Goal: Task Accomplishment & Management: Complete application form

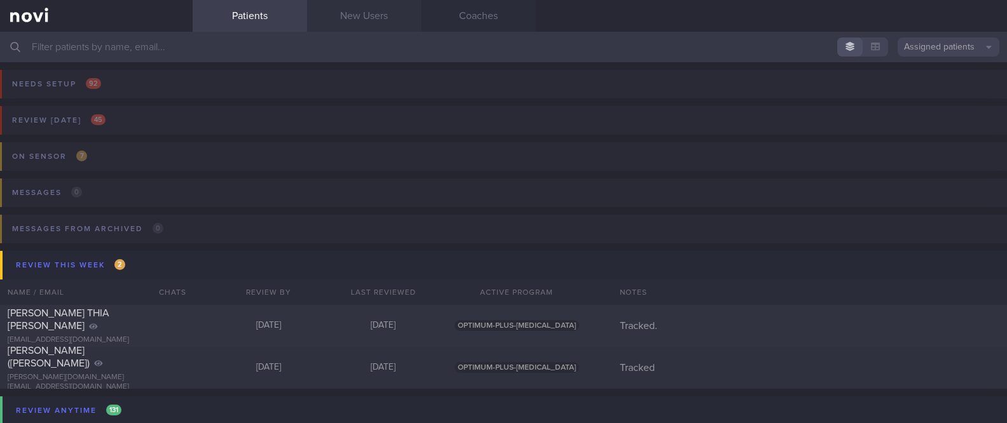
click at [368, 27] on link "New Users" at bounding box center [364, 16] width 114 height 32
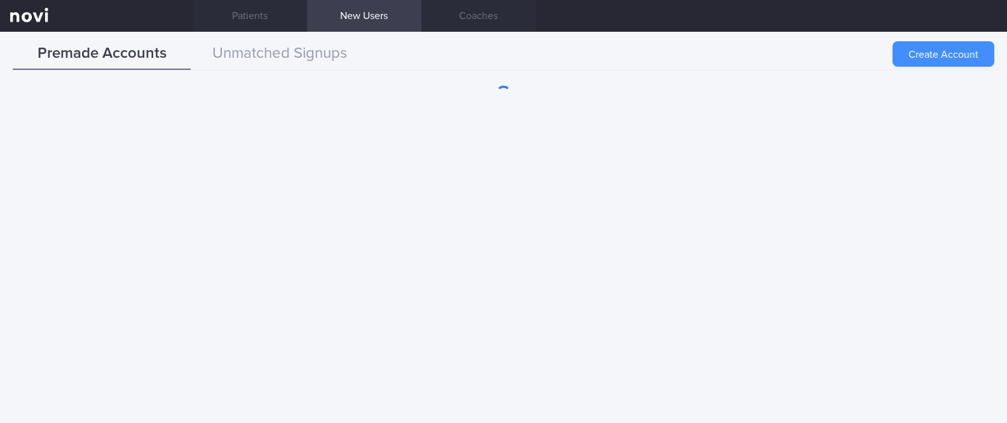
click at [940, 47] on button "Create Account" at bounding box center [944, 53] width 102 height 25
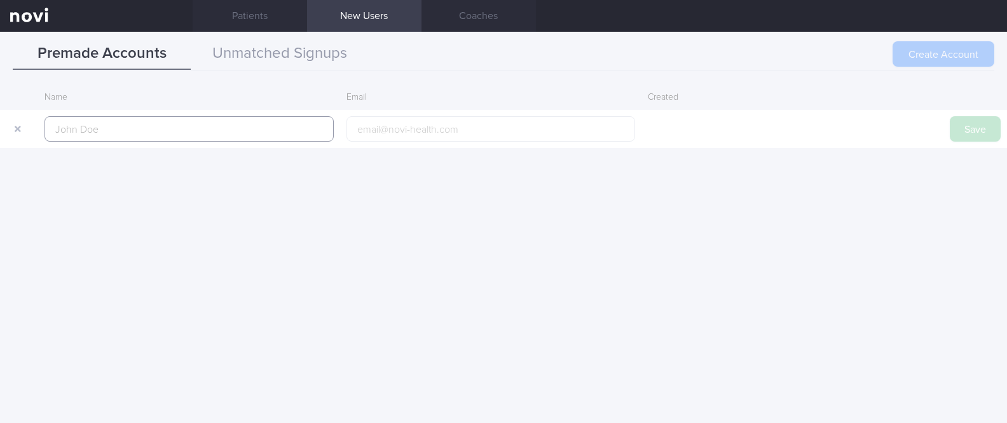
click at [250, 130] on input "text" at bounding box center [189, 128] width 289 height 25
paste input "[PERSON_NAME] @[PERSON_NAME]"
type input "[PERSON_NAME] @[PERSON_NAME]"
click at [968, 135] on button "Save" at bounding box center [975, 128] width 51 height 25
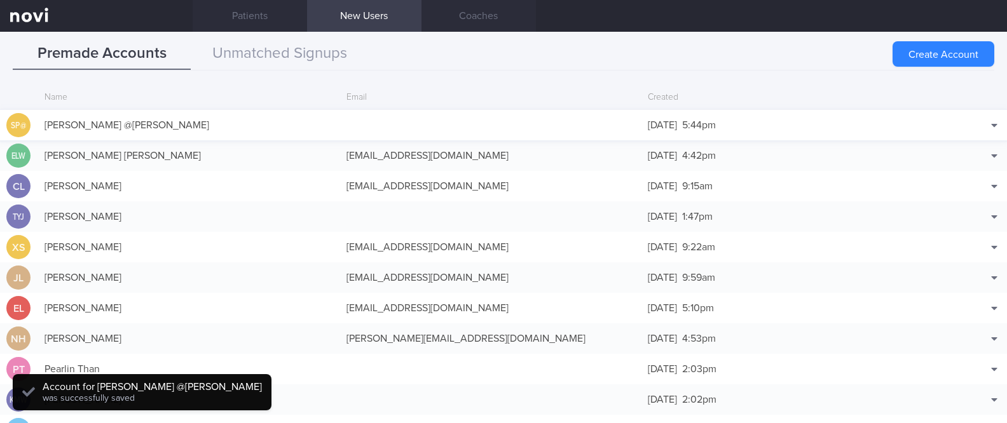
click at [415, 121] on div at bounding box center [491, 125] width 302 height 13
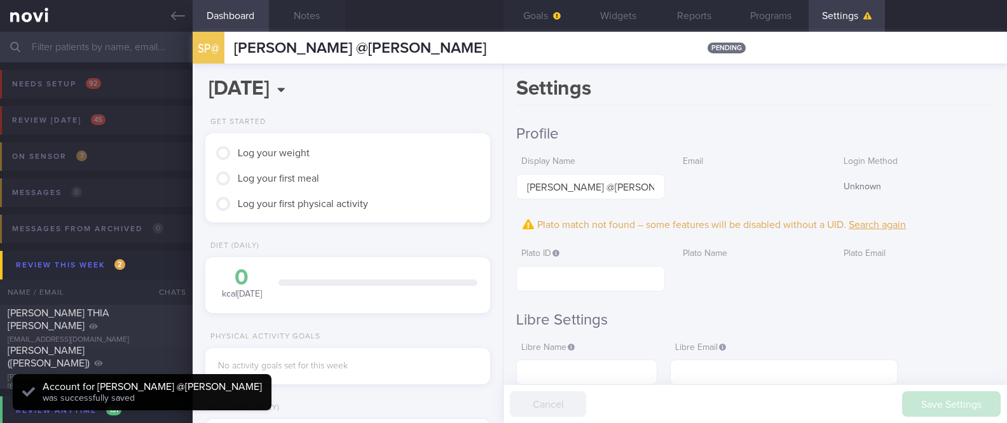
scroll to position [127, 254]
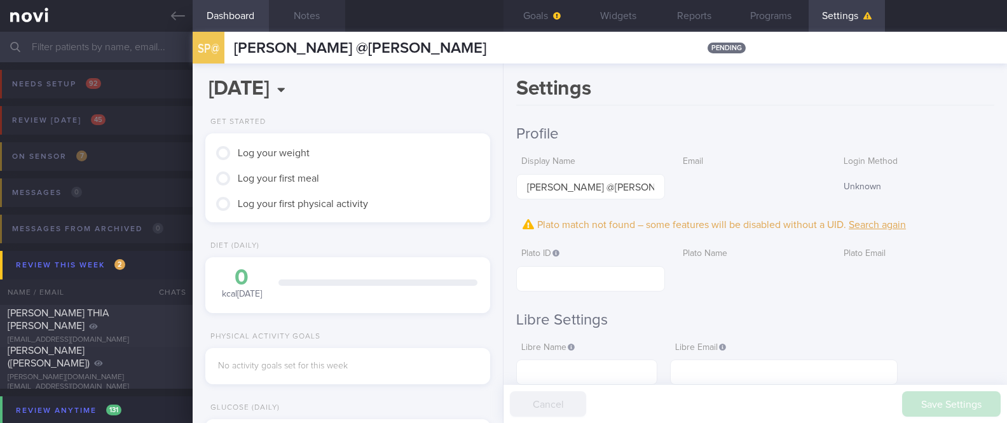
click at [313, 17] on button "Notes" at bounding box center [307, 16] width 76 height 32
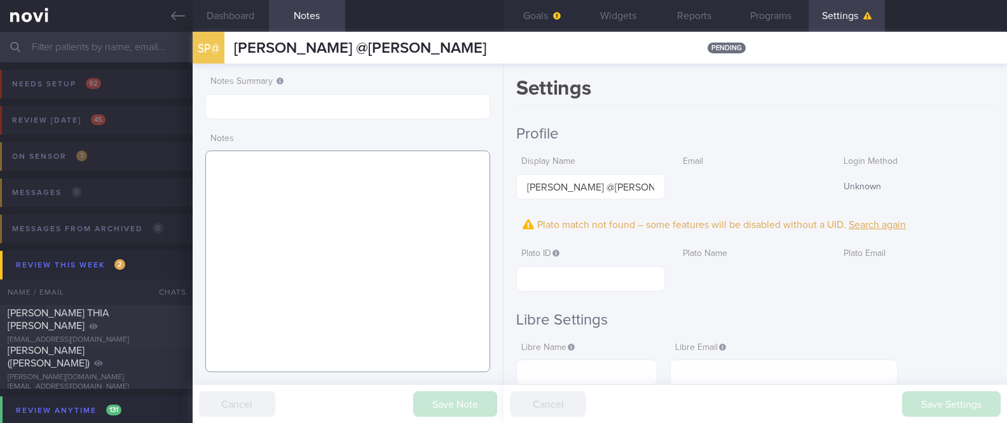
click at [375, 186] on textarea at bounding box center [347, 262] width 285 height 222
paste textarea "[MEDICAL_DATA] s/p surgery 2018 and 2022 GERD - conservatively mx Cholelithasis…"
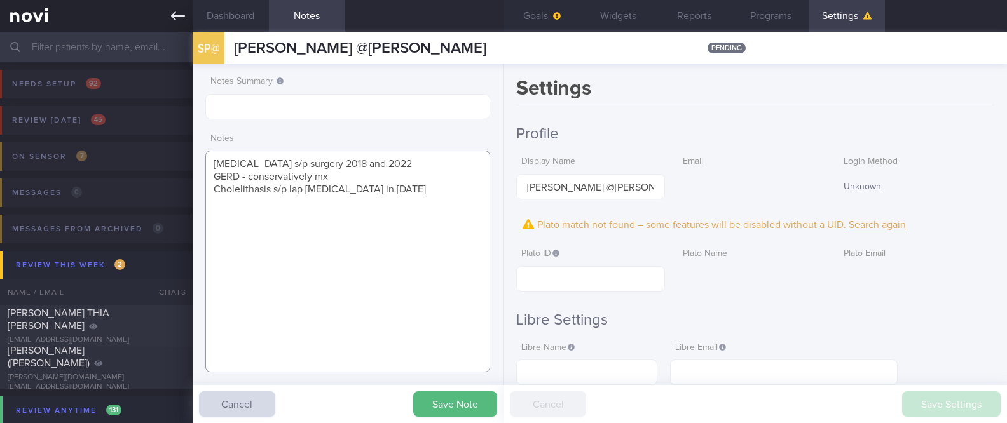
type textarea "[MEDICAL_DATA] s/p surgery 2018 and 2022 GERD - conservatively mx Cholelithasis…"
click at [318, 116] on input "text" at bounding box center [347, 106] width 285 height 25
type input "Tracked"
click at [465, 411] on button "Save Note" at bounding box center [455, 404] width 84 height 25
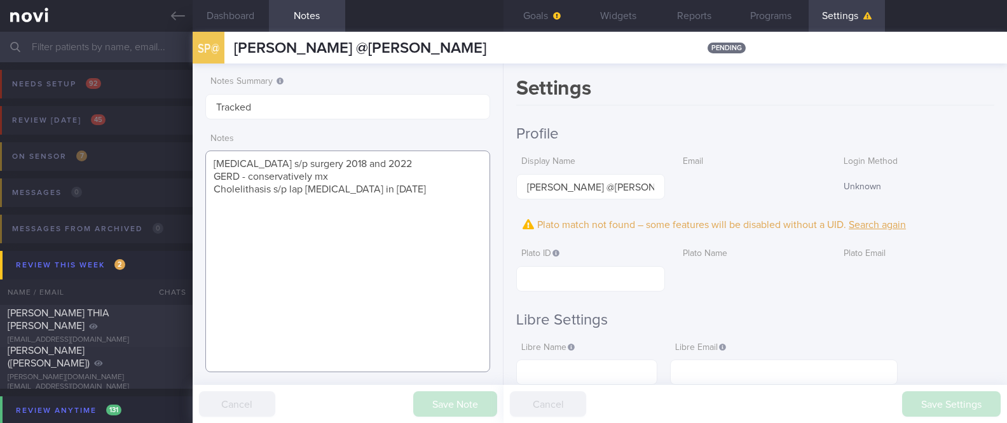
click at [217, 160] on textarea "[MEDICAL_DATA] s/p surgery 2018 and 2022 GERD - conservatively mx Cholelithasis…" at bounding box center [347, 262] width 285 height 222
paste textarea "Restauraunt Co-owner Single Cask - 6 days week - 11am/5pm to midnight works at …"
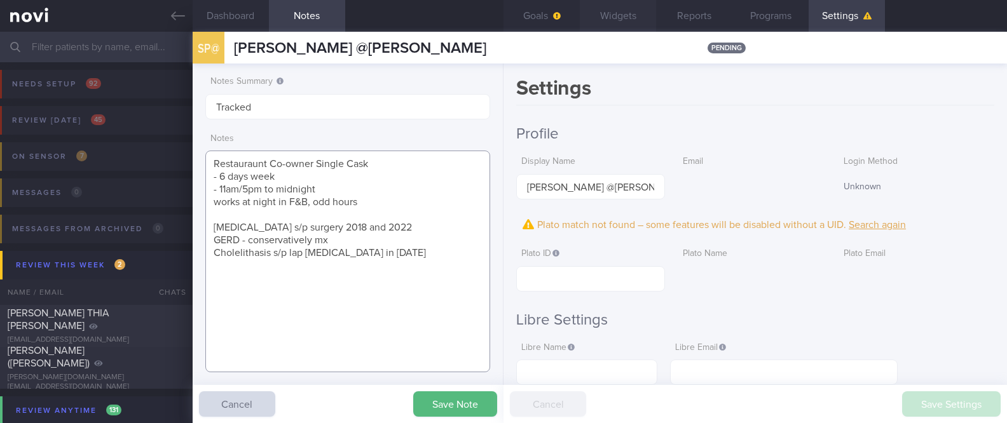
type textarea "Restauraunt Co-owner Single Cask - 6 days week - 11am/5pm to midnight works at …"
click at [551, 15] on span "button" at bounding box center [556, 16] width 10 height 10
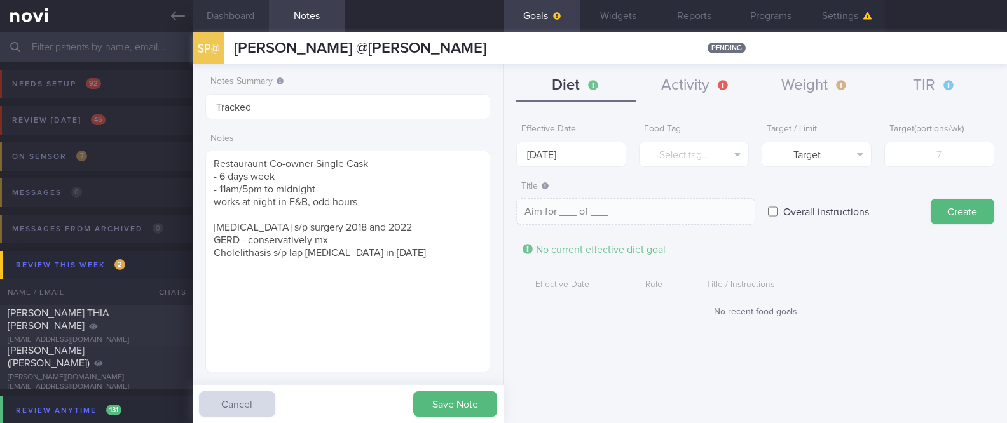
click at [254, 18] on button "Dashboard" at bounding box center [231, 16] width 76 height 32
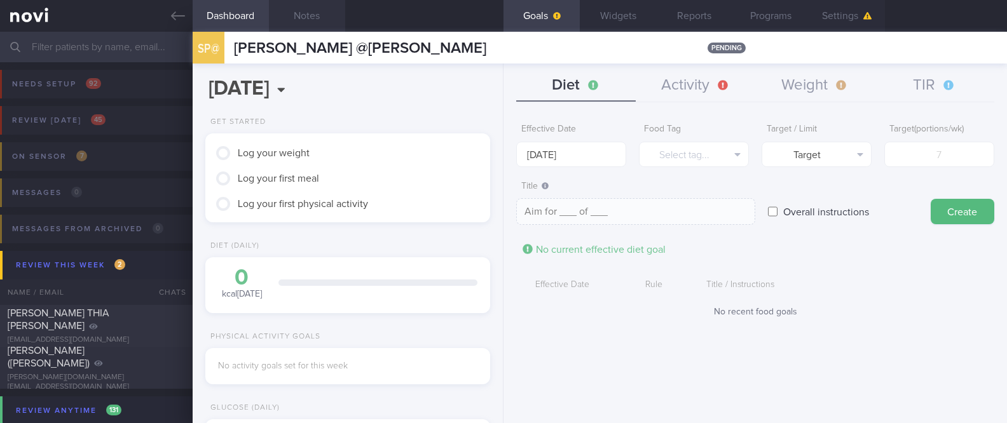
click at [336, 20] on button "Notes" at bounding box center [307, 16] width 76 height 32
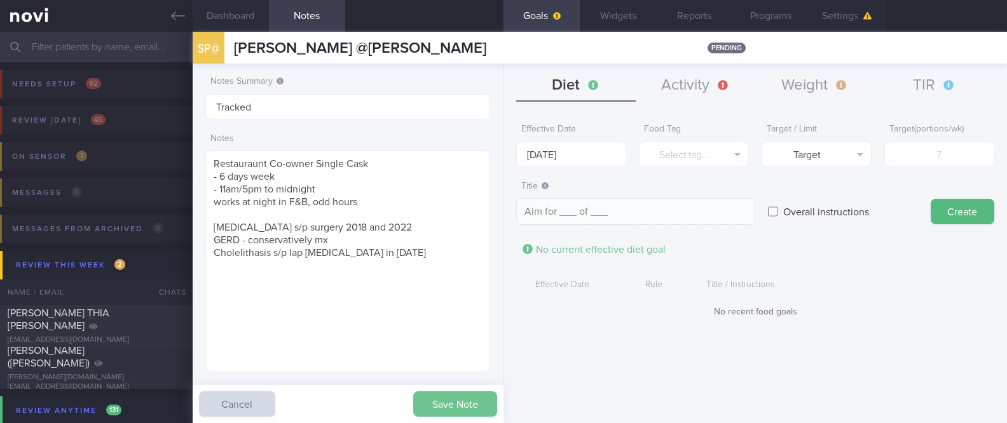
click at [466, 399] on button "Save Note" at bounding box center [455, 404] width 84 height 25
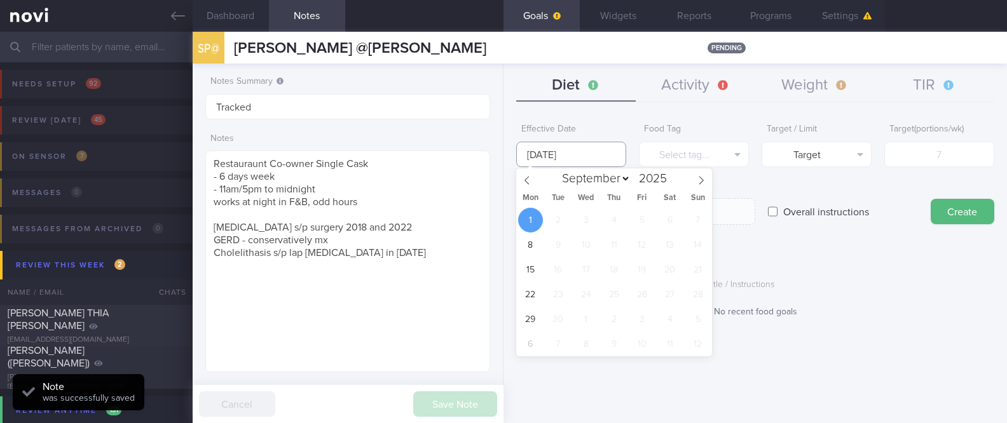
drag, startPoint x: 601, startPoint y: 145, endPoint x: 580, endPoint y: 212, distance: 70.0
click at [600, 145] on input "[DATE]" at bounding box center [571, 154] width 110 height 25
click at [526, 182] on icon at bounding box center [527, 180] width 9 height 9
select select "7"
click at [533, 313] on span "25" at bounding box center [530, 319] width 25 height 25
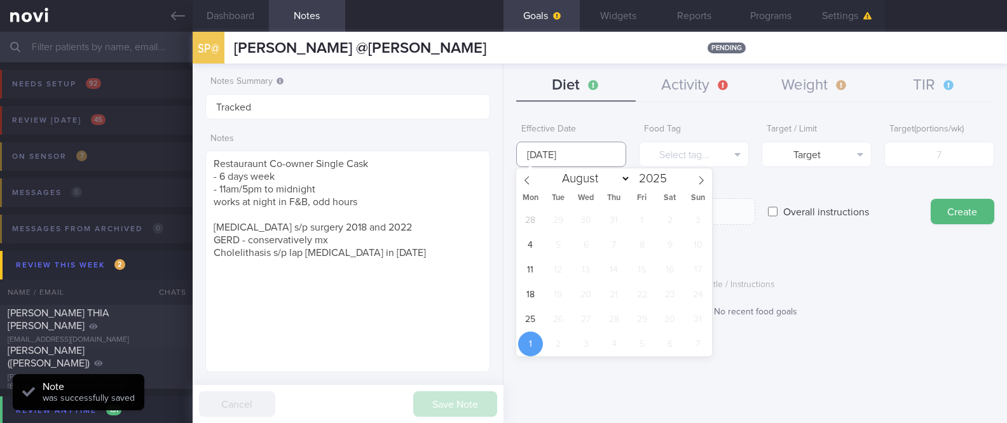
type input "[DATE]"
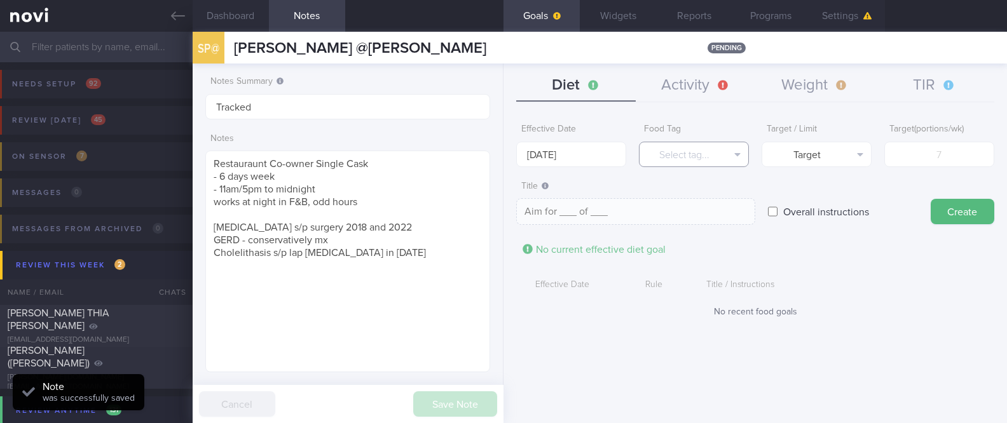
click at [682, 155] on button "Select tag..." at bounding box center [694, 154] width 110 height 25
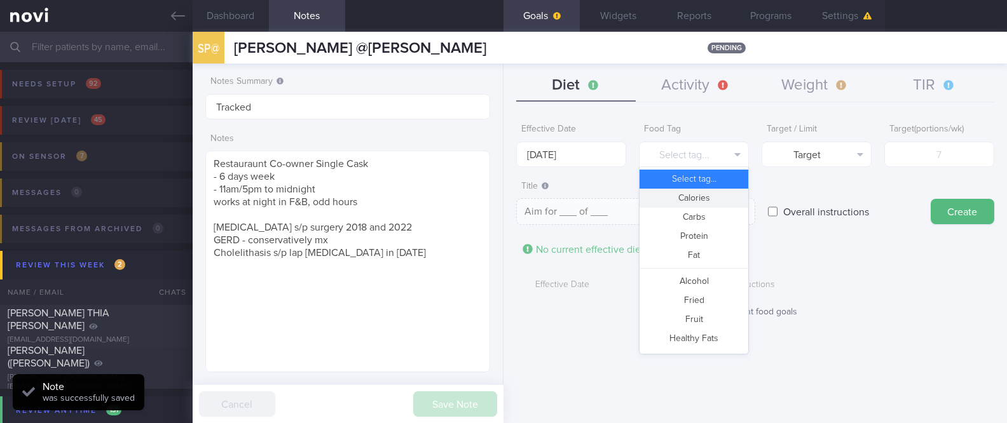
click at [698, 195] on button "Calories" at bounding box center [694, 198] width 109 height 19
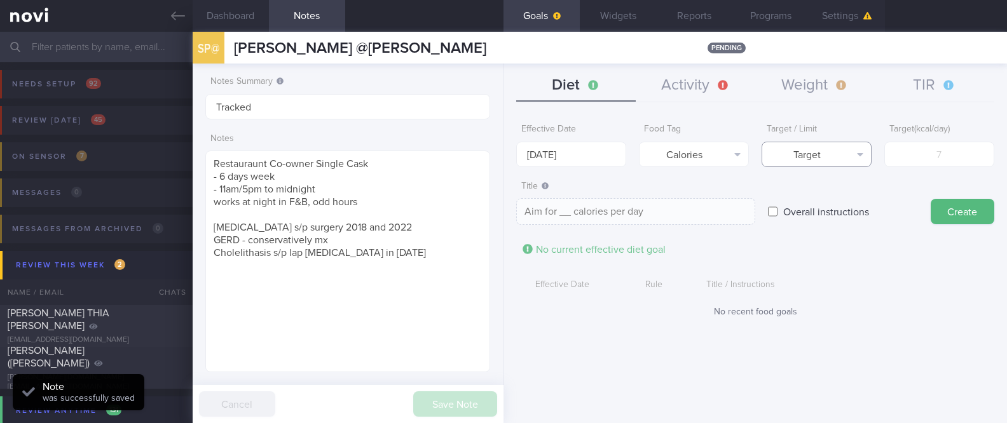
click at [847, 146] on button "Target" at bounding box center [817, 154] width 110 height 25
drag, startPoint x: 852, startPoint y: 194, endPoint x: 941, endPoint y: 152, distance: 98.4
click at [853, 193] on button "Limit" at bounding box center [816, 198] width 109 height 19
type textarea "Keep to __ calories per day"
click at [942, 152] on input "number" at bounding box center [939, 154] width 110 height 25
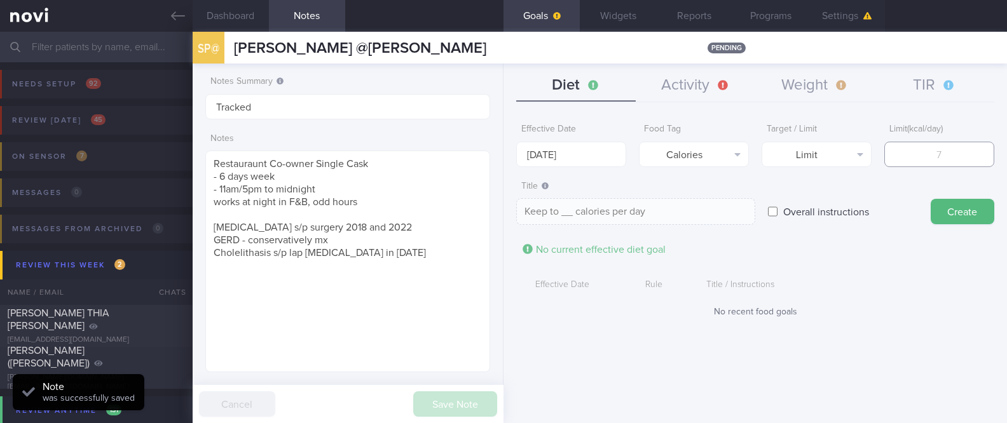
type input "1"
type textarea "Keep to 1 calories per day"
type input "13"
type textarea "Keep to 13 calories per day"
type input "138"
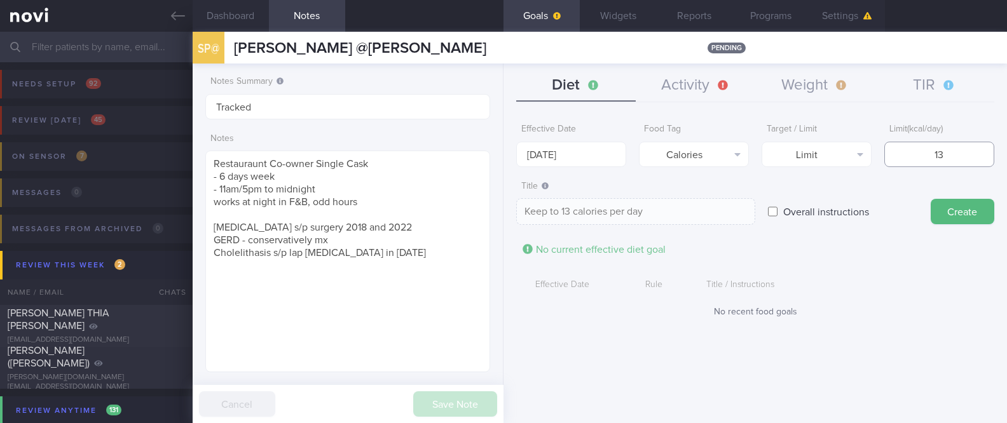
type textarea "Keep to 138 calories per day"
type input "1380"
type textarea "Keep to 1380 calories per day"
type input "13800"
type textarea "Keep to 13800 calories per day"
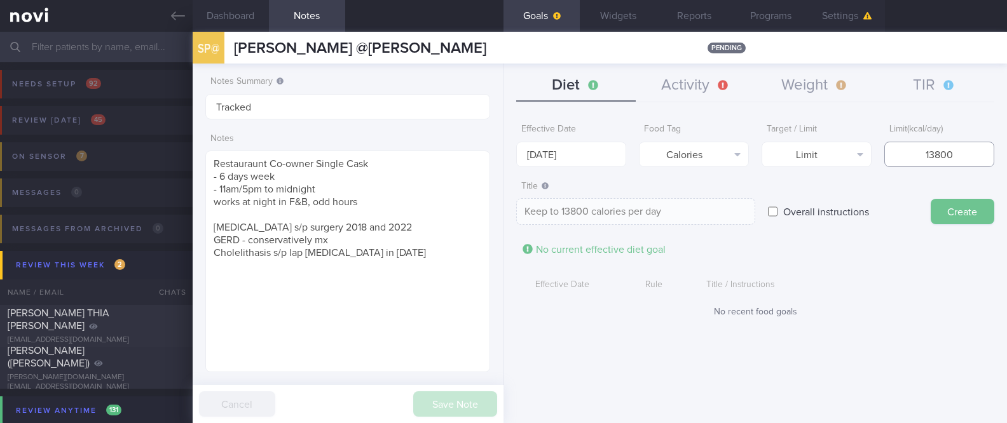
type input "1380"
type textarea "Keep to 1380 calories per day"
type input "138"
type textarea "Keep to 138 calories per day"
type input "13"
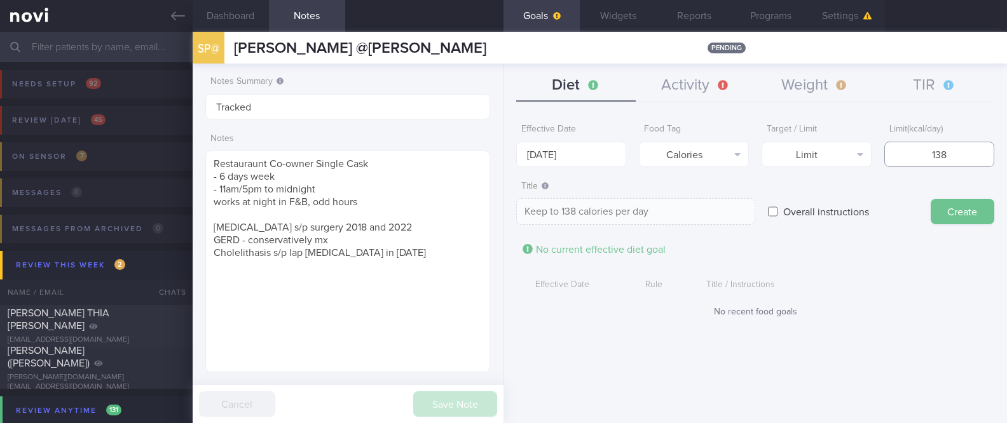
type textarea "Keep to 13 calories per day"
type input "1"
type textarea "Keep to 1 calories per day"
type input "18"
type textarea "Keep to 18 calories per day"
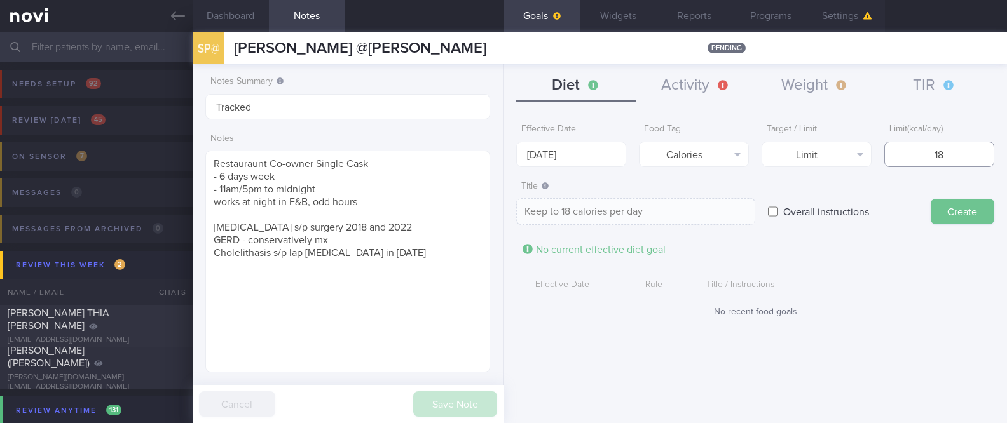
type input "180"
type textarea "Keep to 180 calories per day"
type input "1800"
type textarea "Keep to 1800 calories per day"
type input "1800"
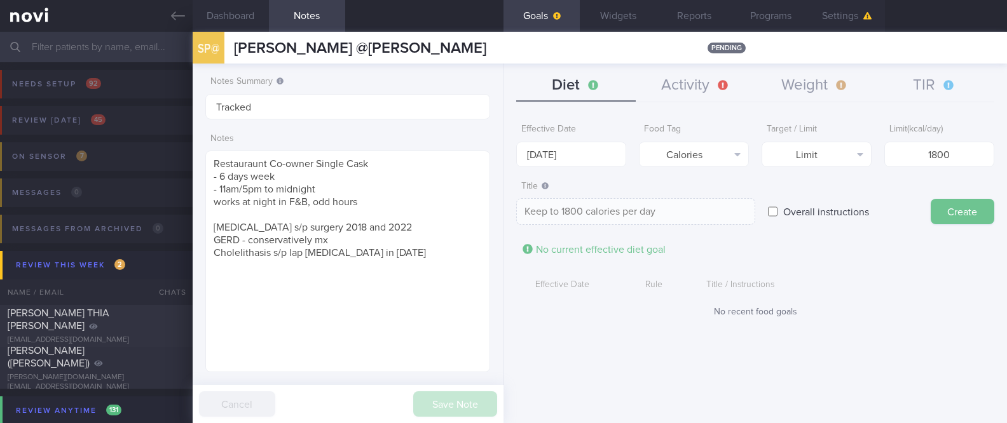
click at [977, 217] on button "Create" at bounding box center [963, 211] width 64 height 25
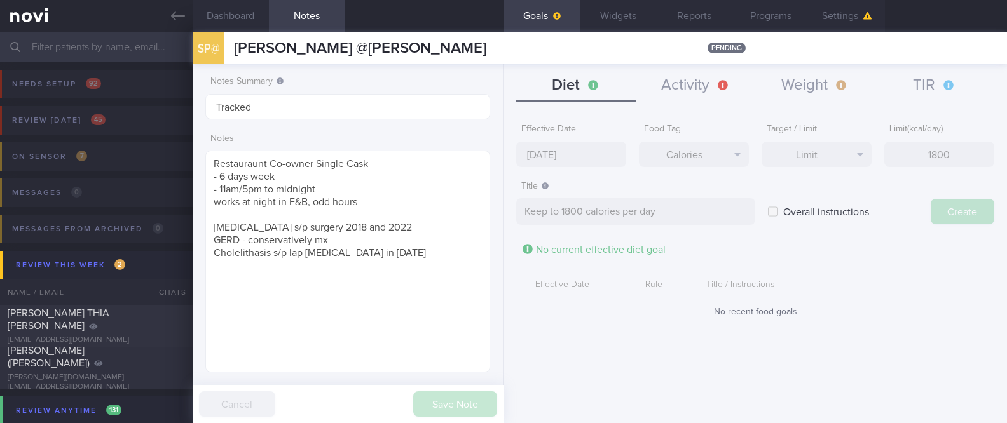
type input "[DATE]"
type textarea "Aim for ___ of ___"
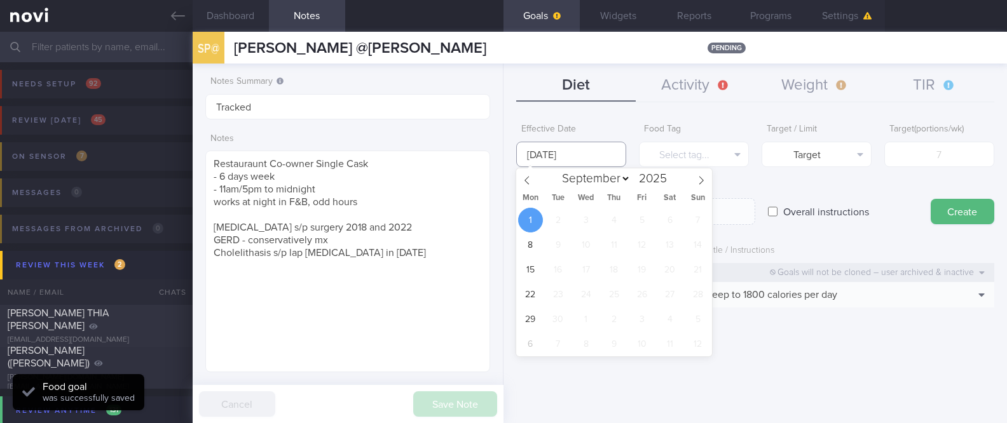
click at [561, 146] on input "[DATE]" at bounding box center [571, 154] width 110 height 25
click at [534, 186] on span at bounding box center [527, 179] width 22 height 22
select select "7"
click at [529, 313] on span "25" at bounding box center [530, 319] width 25 height 25
type input "[DATE]"
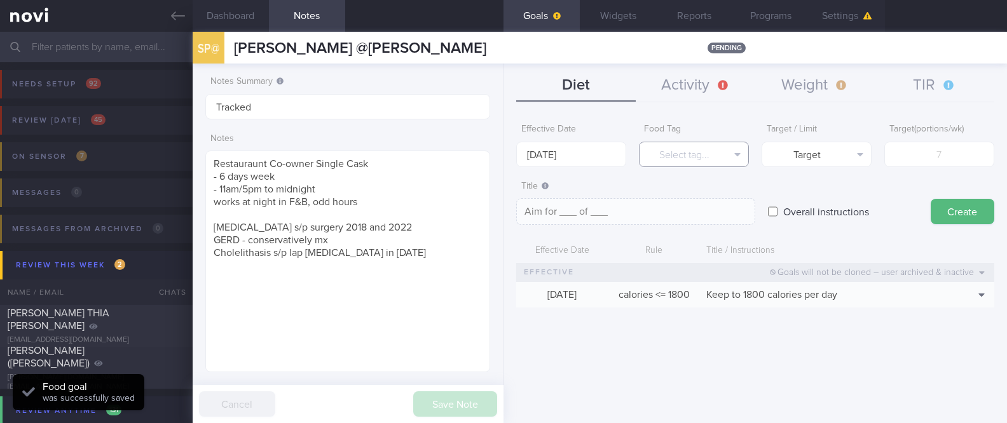
click at [677, 157] on button "Select tag..." at bounding box center [694, 154] width 110 height 25
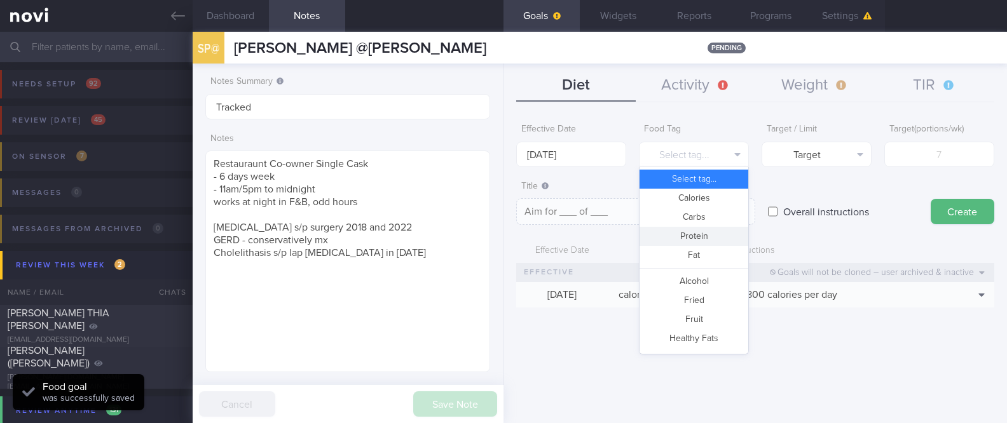
click at [708, 237] on button "Protein" at bounding box center [694, 236] width 109 height 19
type textarea "Aim for __g of protein per day"
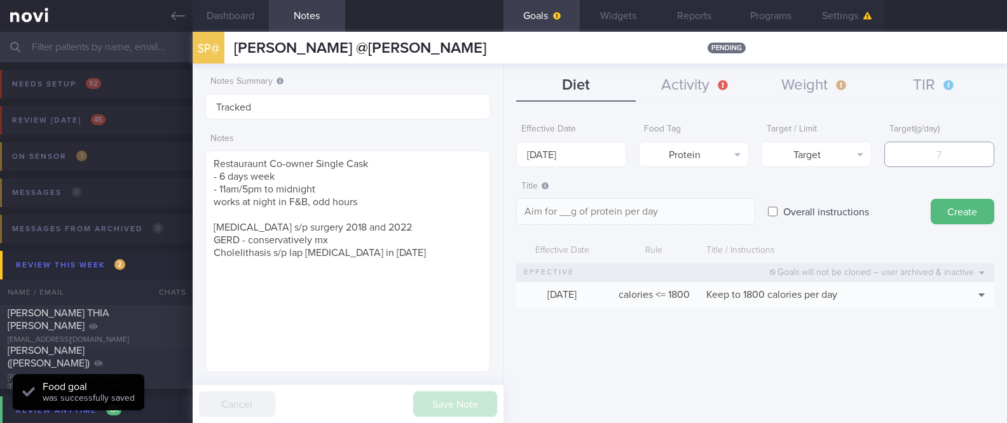
click at [923, 158] on input "number" at bounding box center [939, 154] width 110 height 25
type input "1"
type textarea "Aim for 1g of protein per day"
type input "10"
type textarea "Aim for 10g of protein per day"
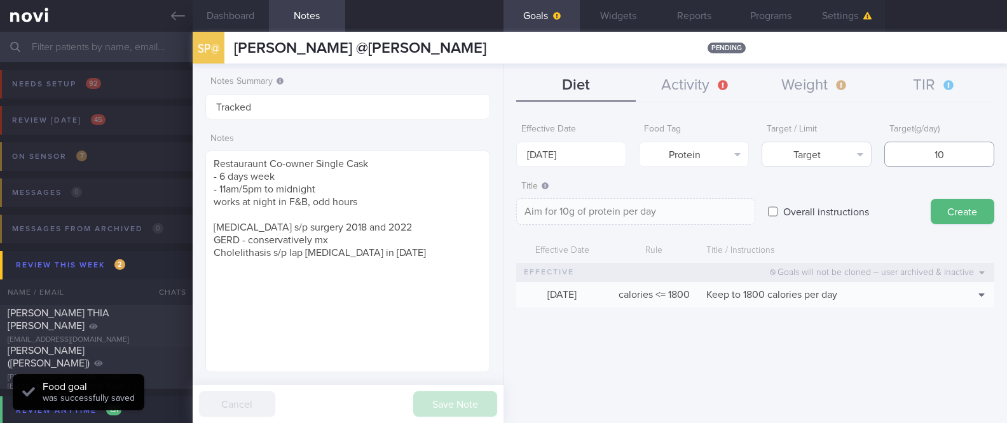
type input "100"
type textarea "Aim for 100g of protein per day"
type input "100"
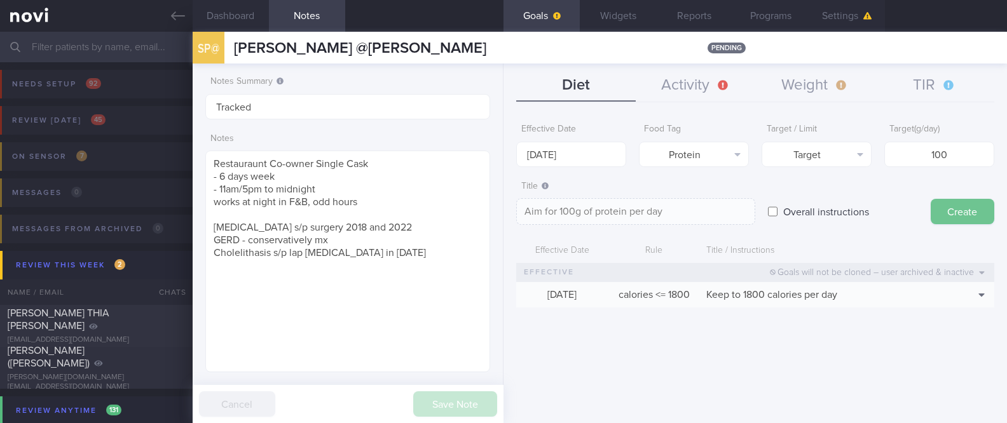
click at [951, 203] on button "Create" at bounding box center [963, 211] width 64 height 25
type input "[DATE]"
type textarea "Aim for ___ of ___"
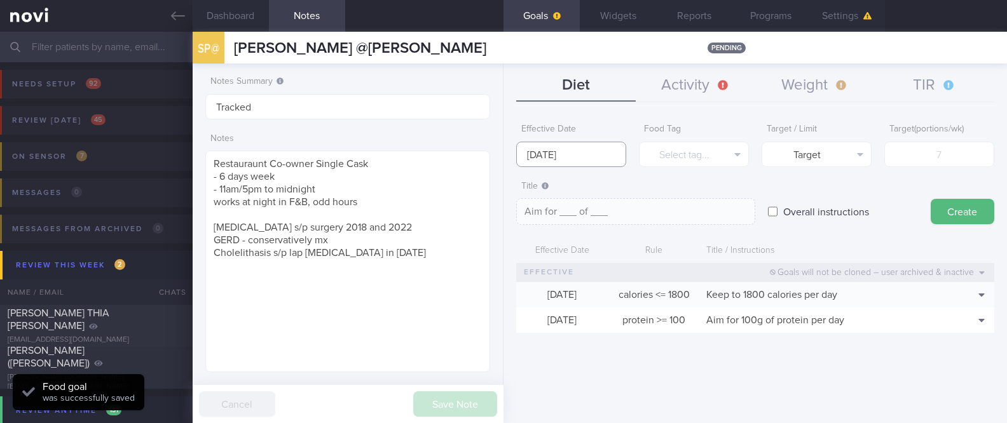
click at [573, 156] on input "[DATE]" at bounding box center [571, 154] width 110 height 25
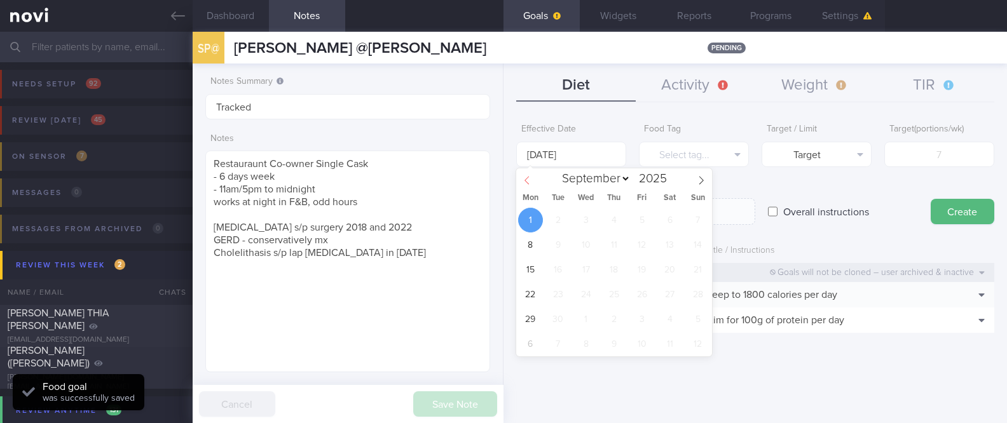
click at [529, 177] on icon at bounding box center [527, 180] width 9 height 9
select select "7"
click at [532, 313] on span "25" at bounding box center [530, 319] width 25 height 25
type input "[DATE]"
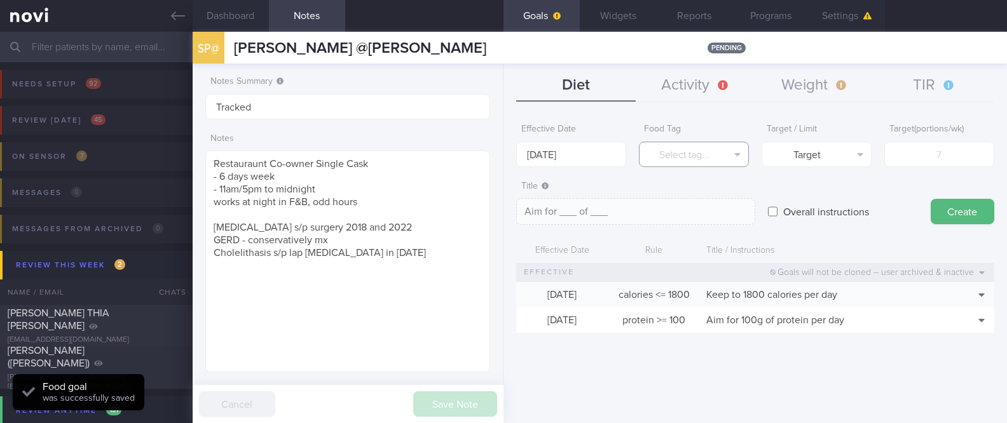
click at [699, 156] on button "Select tag..." at bounding box center [694, 154] width 110 height 25
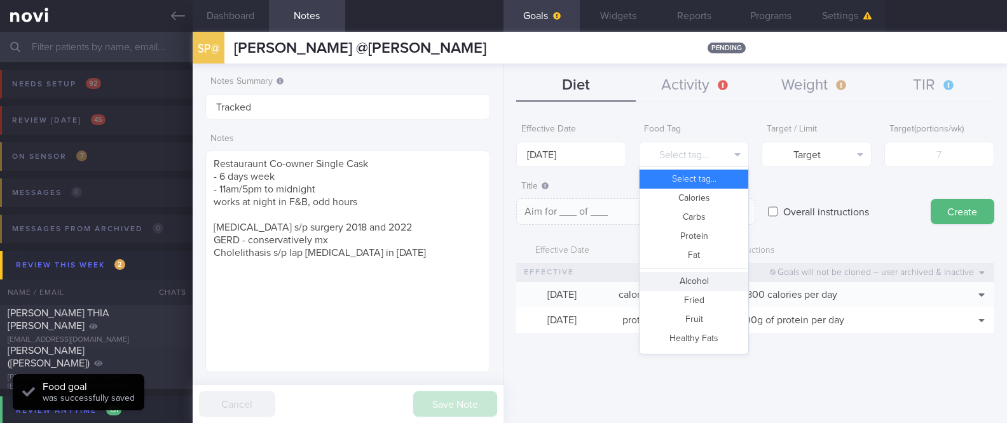
click at [698, 298] on button "Fried" at bounding box center [694, 300] width 109 height 19
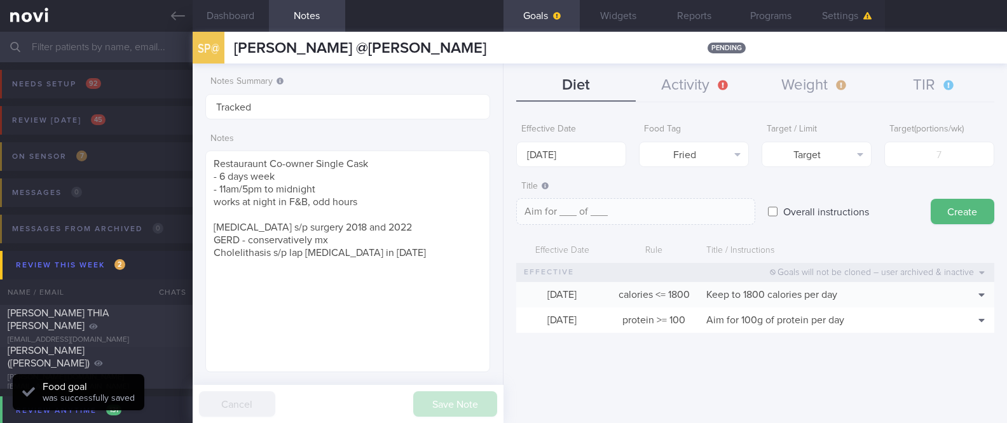
type textarea "Aim for __ portions of fried food per week"
click at [929, 132] on label "Target ( portions/wk )" at bounding box center [940, 129] width 100 height 11
click at [932, 150] on input "number" at bounding box center [939, 154] width 110 height 25
type input "2"
type textarea "Aim for 2 portions of fried food per week"
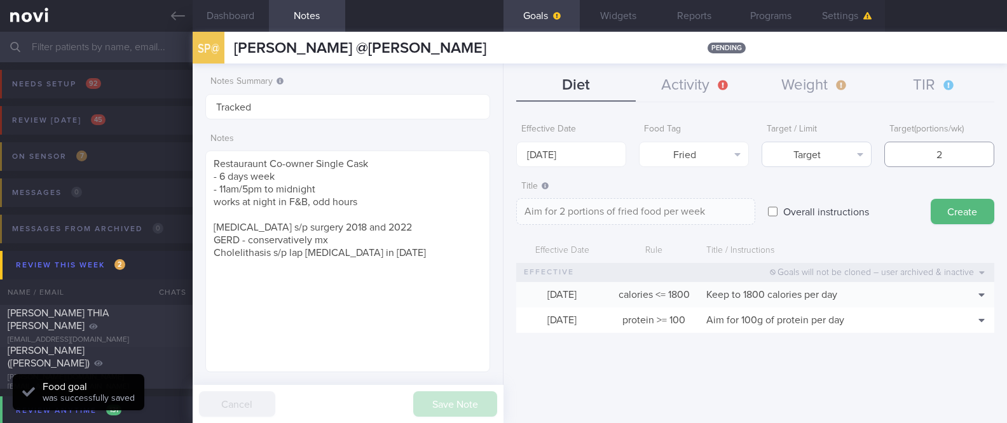
type input "2"
click at [816, 158] on button "Target" at bounding box center [817, 154] width 110 height 25
click at [818, 200] on button "Limit" at bounding box center [816, 198] width 109 height 19
click at [668, 218] on textarea "Keep to 2 portions of fried food per week" at bounding box center [635, 211] width 239 height 27
click at [643, 211] on textarea "Keep to 2 portions of fried food per week" at bounding box center [635, 211] width 239 height 27
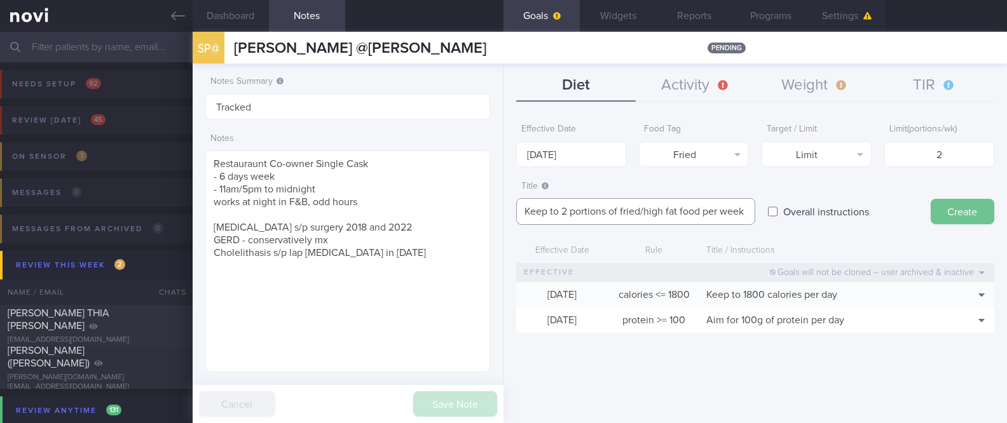
type textarea "Keep to 2 portions of fried/high fat food per week"
click at [993, 207] on button "Create" at bounding box center [963, 211] width 64 height 25
type input "[DATE]"
type textarea "Aim for ___ of ___"
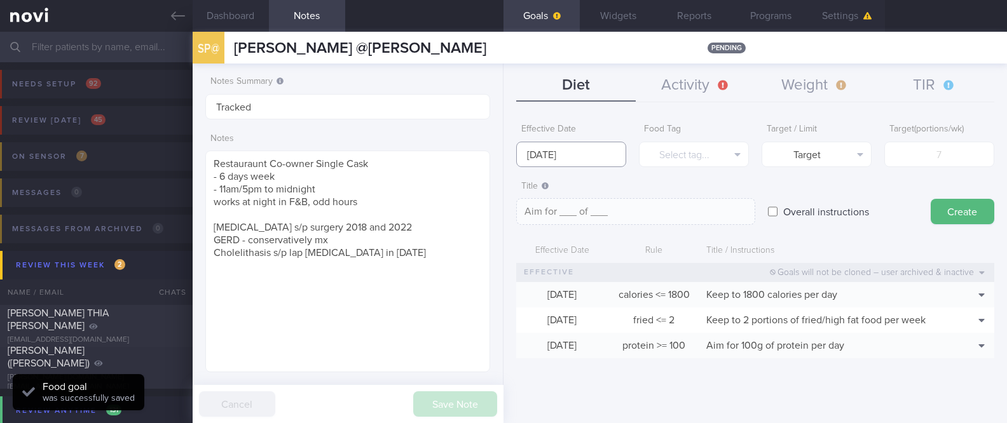
click at [544, 146] on input "[DATE]" at bounding box center [571, 154] width 110 height 25
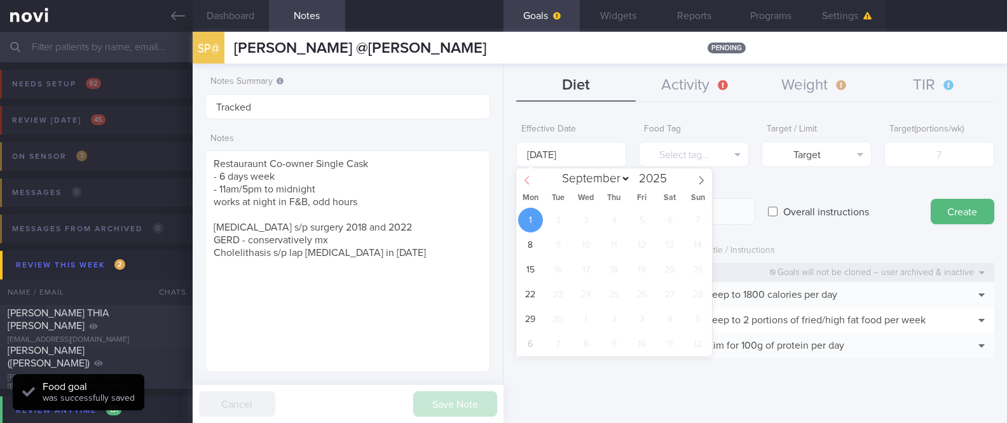
click at [534, 187] on span at bounding box center [527, 179] width 22 height 22
select select "7"
click at [530, 314] on span "25" at bounding box center [530, 319] width 25 height 25
type input "[DATE]"
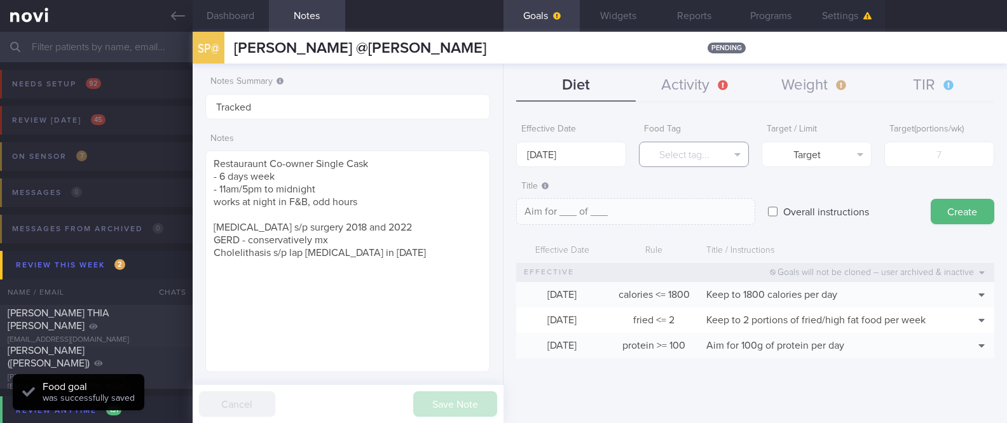
click at [687, 151] on button "Select tag..." at bounding box center [694, 154] width 110 height 25
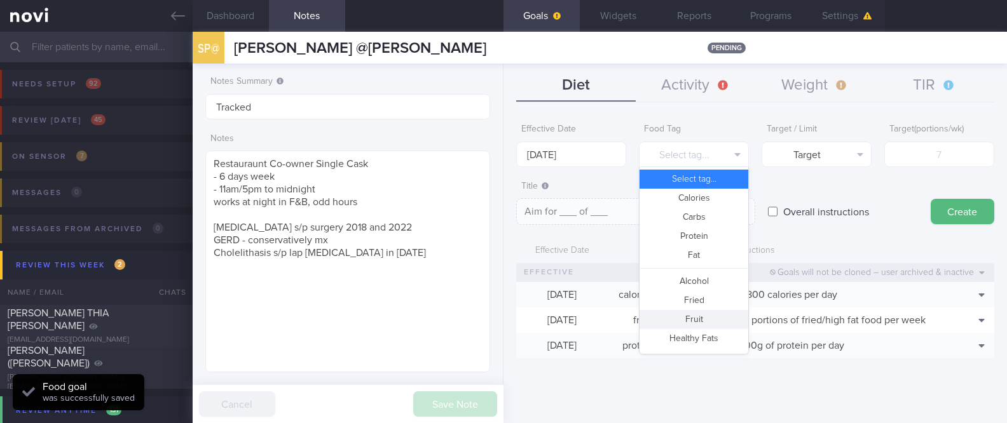
click at [680, 321] on button "Fruit" at bounding box center [694, 319] width 109 height 19
type textarea "Aim for __ portions of fruits per week"
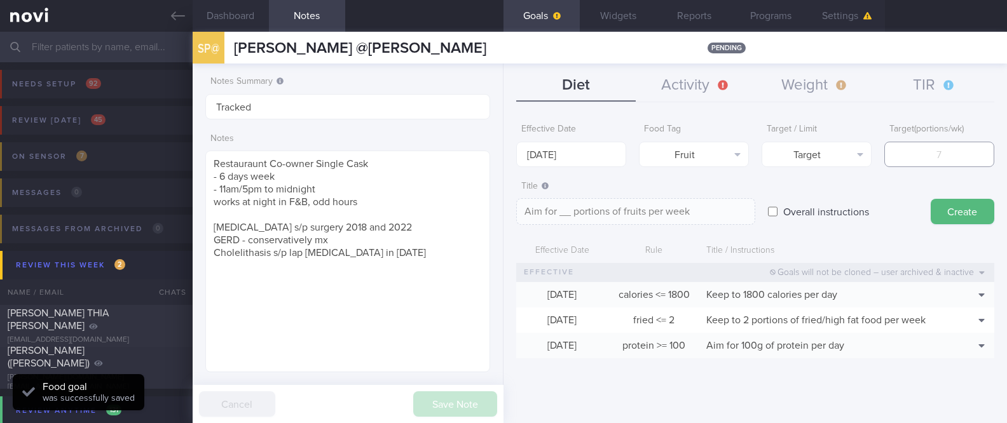
click at [923, 144] on input "number" at bounding box center [939, 154] width 110 height 25
type input "14"
type textarea "Aim for 14 portions of fruits per week"
type input "14"
drag, startPoint x: 965, startPoint y: 208, endPoint x: 696, endPoint y: 193, distance: 269.4
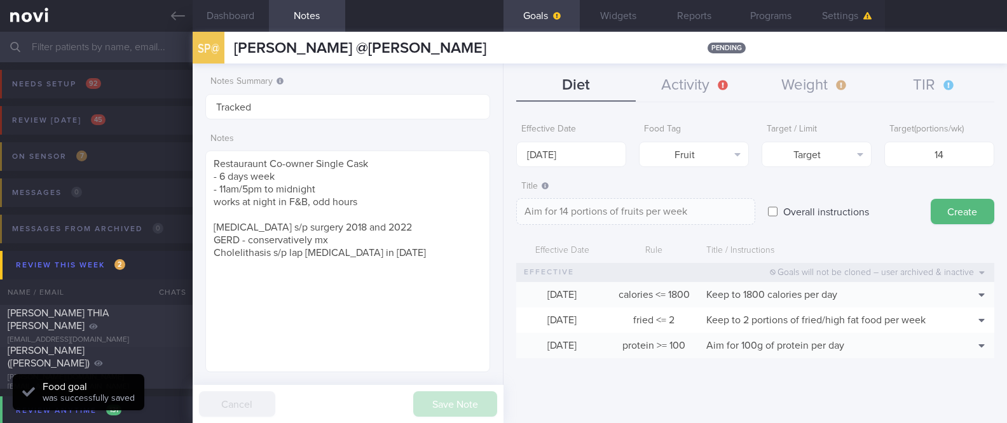
click at [965, 208] on button "Create" at bounding box center [963, 211] width 64 height 25
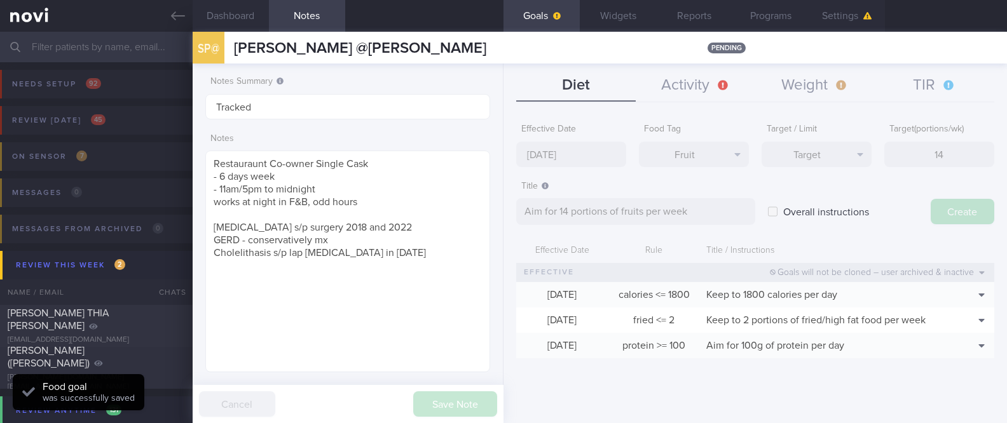
type input "[DATE]"
type textarea "Aim for ___ of ___"
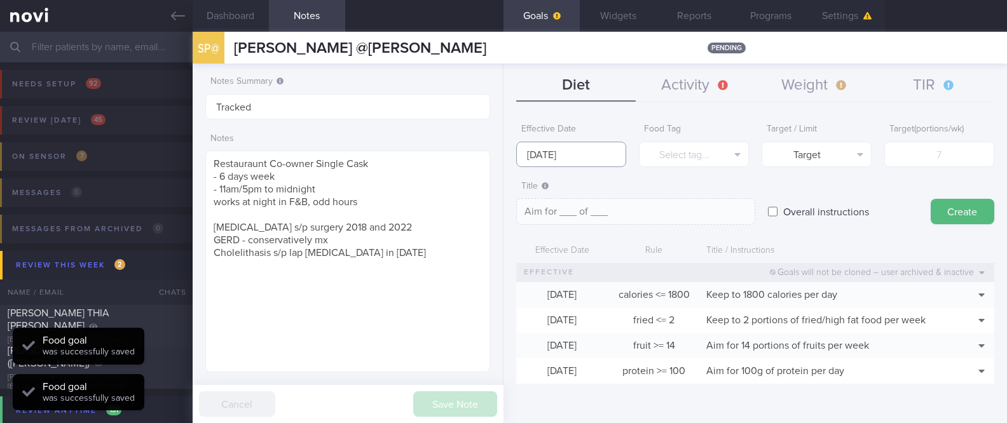
click at [545, 149] on input "[DATE]" at bounding box center [571, 154] width 110 height 25
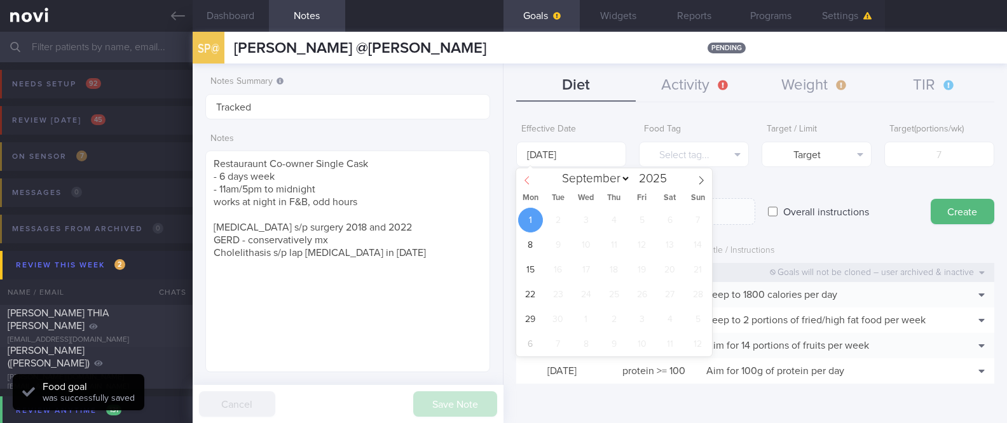
click at [528, 184] on icon at bounding box center [527, 180] width 9 height 9
select select "7"
click at [532, 311] on span "25" at bounding box center [530, 319] width 25 height 25
type input "[DATE]"
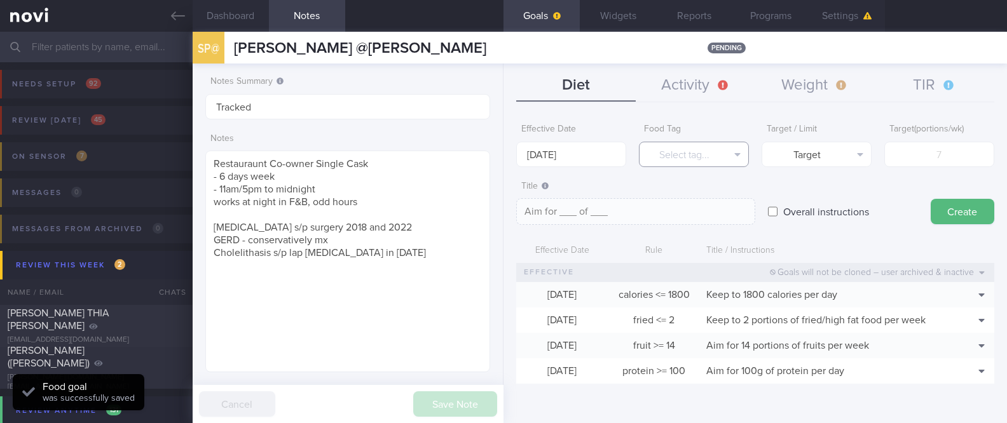
click at [679, 164] on button "Select tag..." at bounding box center [694, 154] width 110 height 25
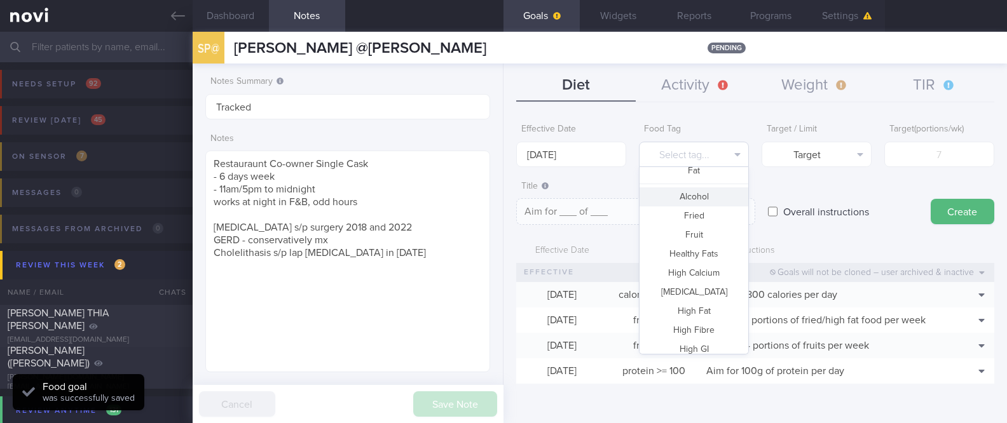
scroll to position [339, 0]
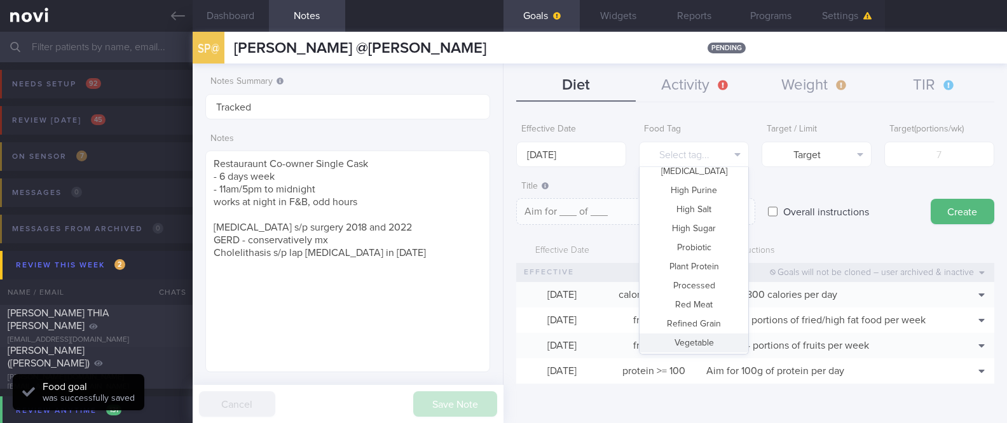
click at [694, 340] on button "Vegetable" at bounding box center [694, 343] width 109 height 19
type textarea "Aim for __ portions of vegetables per week"
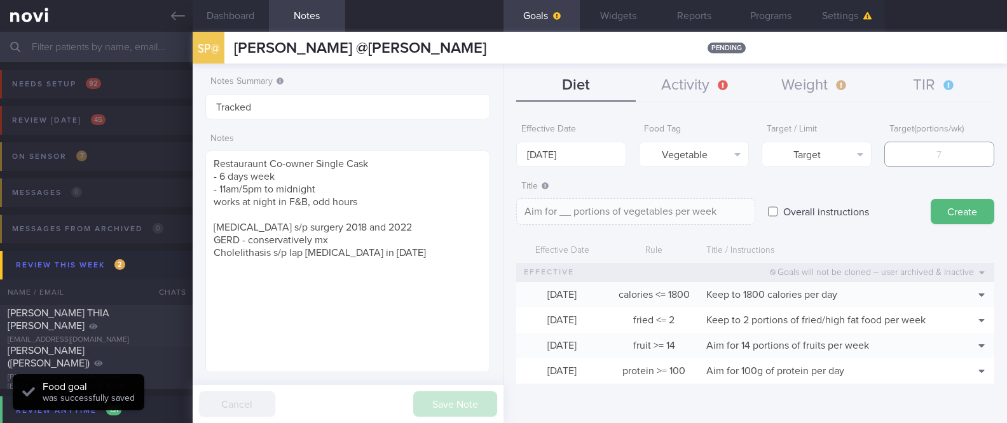
click at [949, 153] on input "number" at bounding box center [939, 154] width 110 height 25
type input "14"
type textarea "Aim for 14 portions of vegetables per week"
type input "14"
click at [949, 208] on button "Create" at bounding box center [963, 211] width 64 height 25
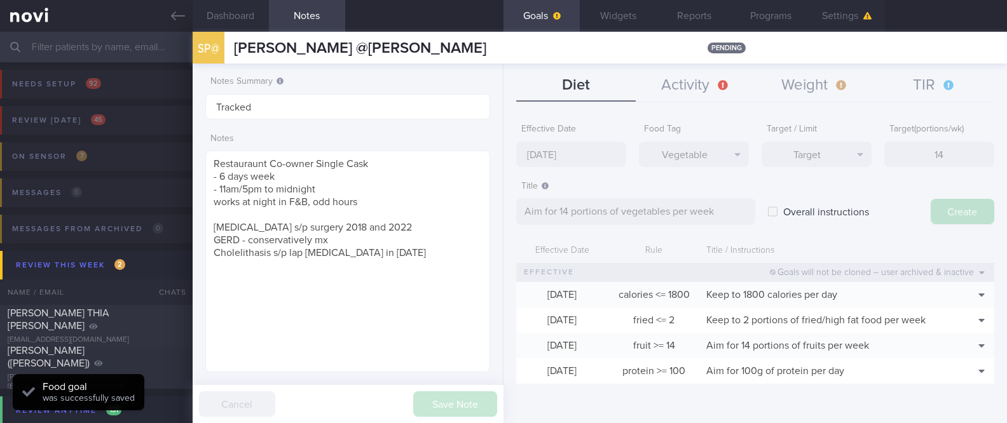
type input "[DATE]"
type textarea "Aim for ___ of ___"
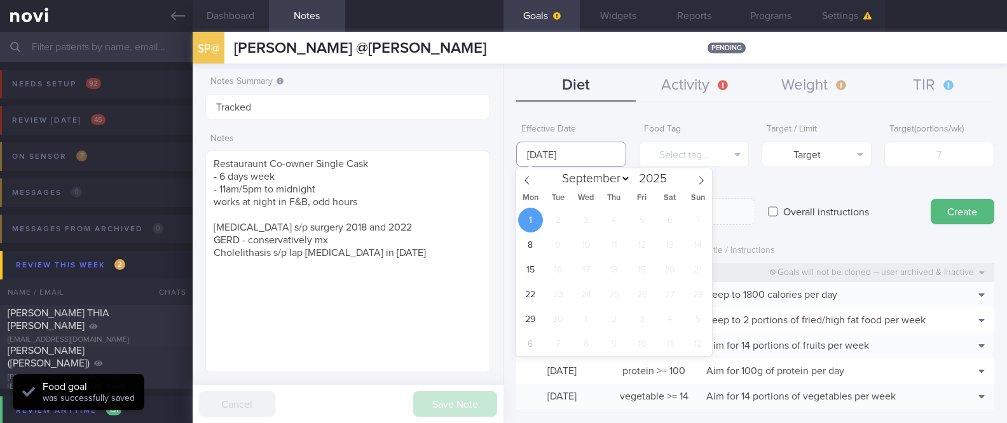
click at [558, 155] on input "[DATE]" at bounding box center [571, 154] width 110 height 25
drag, startPoint x: 527, startPoint y: 188, endPoint x: 528, endPoint y: 198, distance: 9.6
click at [527, 188] on span at bounding box center [527, 179] width 22 height 22
select select "7"
click at [534, 313] on span "25" at bounding box center [530, 319] width 25 height 25
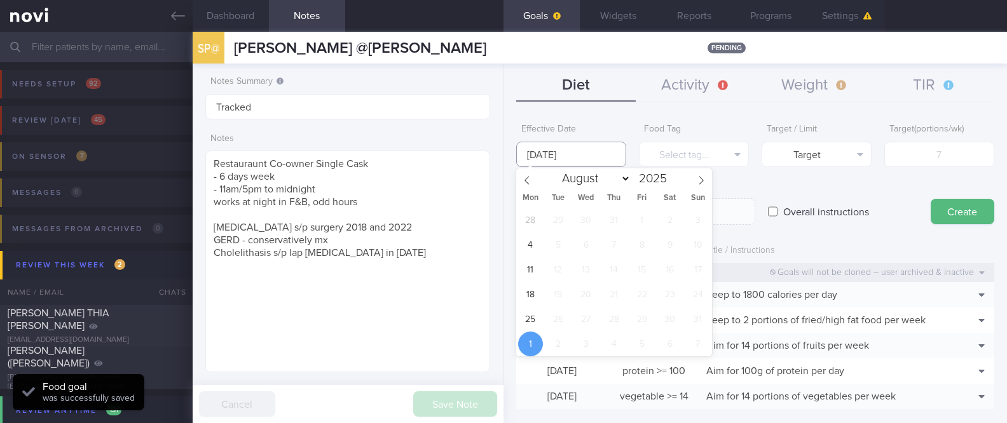
type input "[DATE]"
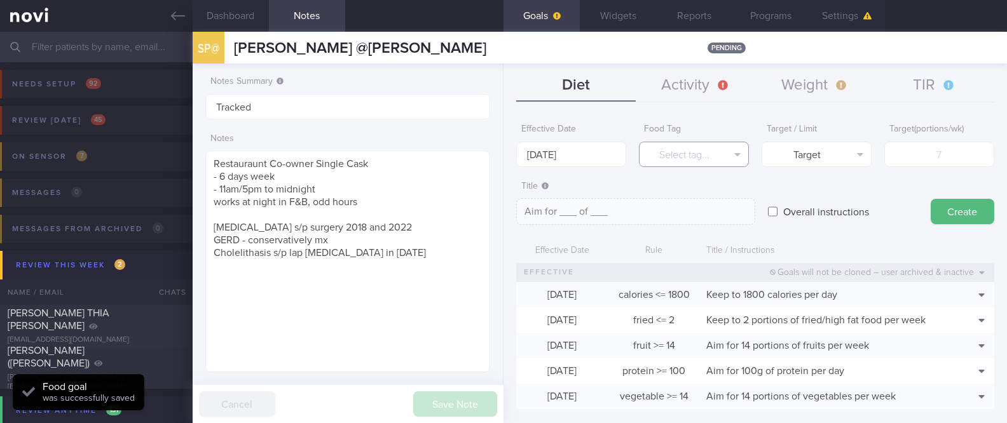
click at [675, 164] on button "Select tag..." at bounding box center [694, 154] width 110 height 25
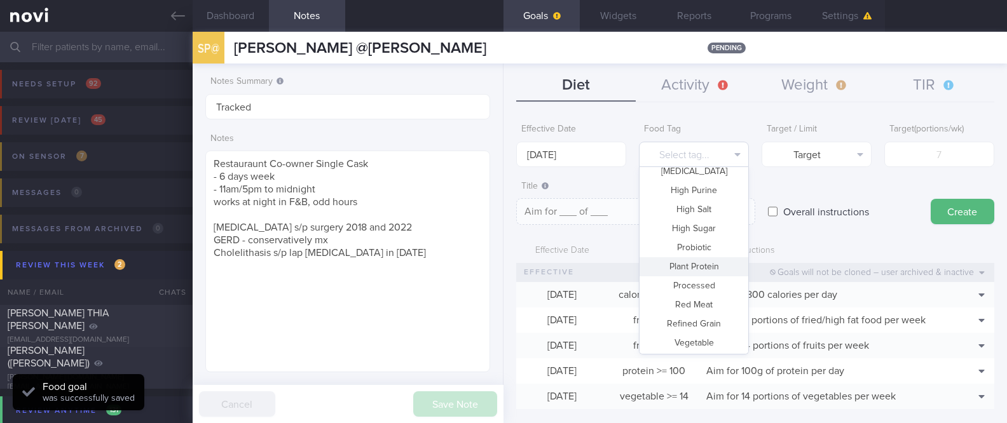
scroll to position [0, 0]
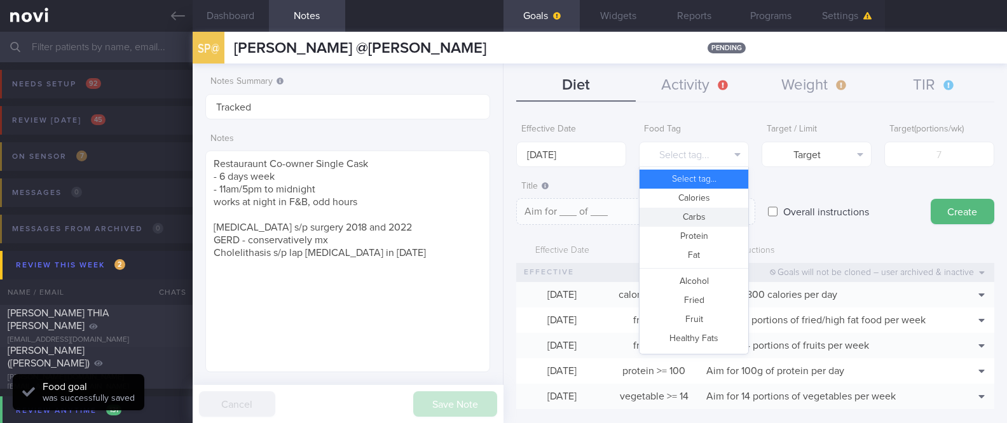
click at [697, 219] on button "Carbs" at bounding box center [694, 217] width 109 height 19
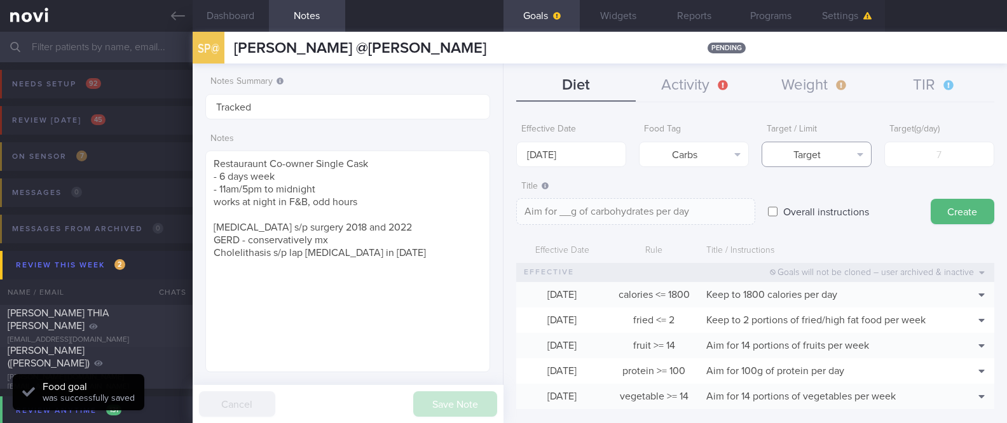
click at [816, 148] on button "Target" at bounding box center [817, 154] width 110 height 25
click at [826, 192] on button "Limit" at bounding box center [816, 198] width 109 height 19
type textarea "Keep to __g of carbohydrates per day"
drag, startPoint x: 908, startPoint y: 155, endPoint x: 919, endPoint y: 155, distance: 11.4
click at [909, 155] on input "number" at bounding box center [939, 154] width 110 height 25
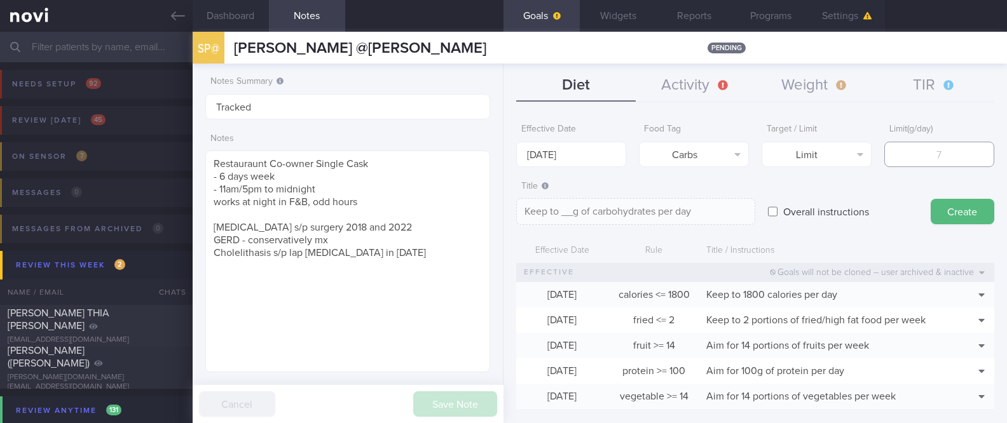
type input "1"
type textarea "Keep to 1g of carbohydrates per day"
type input "18"
type textarea "Keep to 18g of carbohydrates per day"
type input "180"
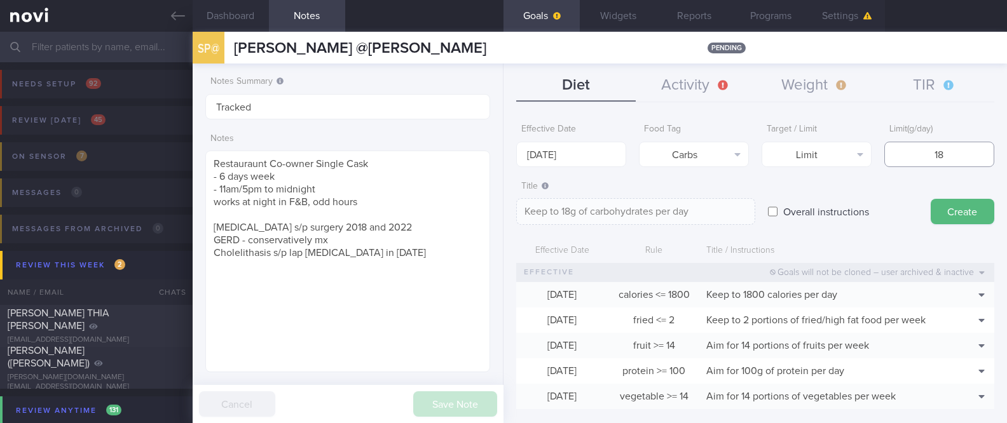
type textarea "Keep to 180g of carbohydrates per day"
type input "180"
click at [931, 210] on button "Create" at bounding box center [963, 211] width 64 height 25
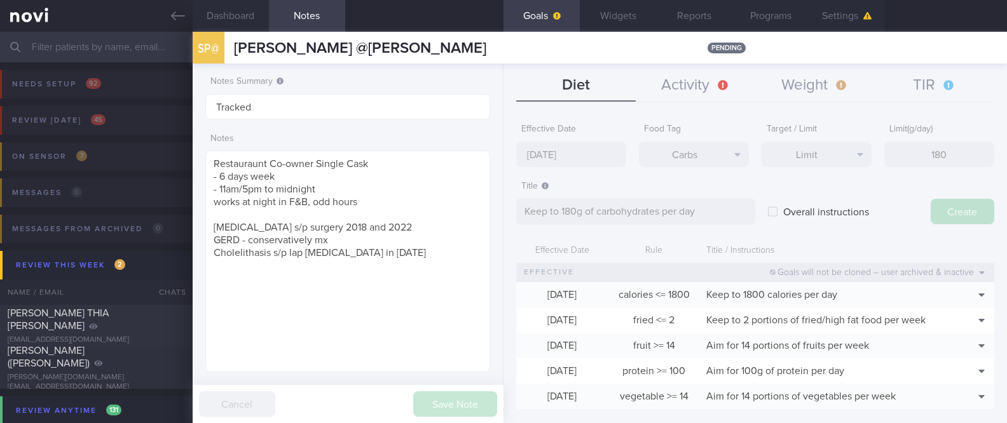
type input "[DATE]"
type textarea "Aim for ___ of ___"
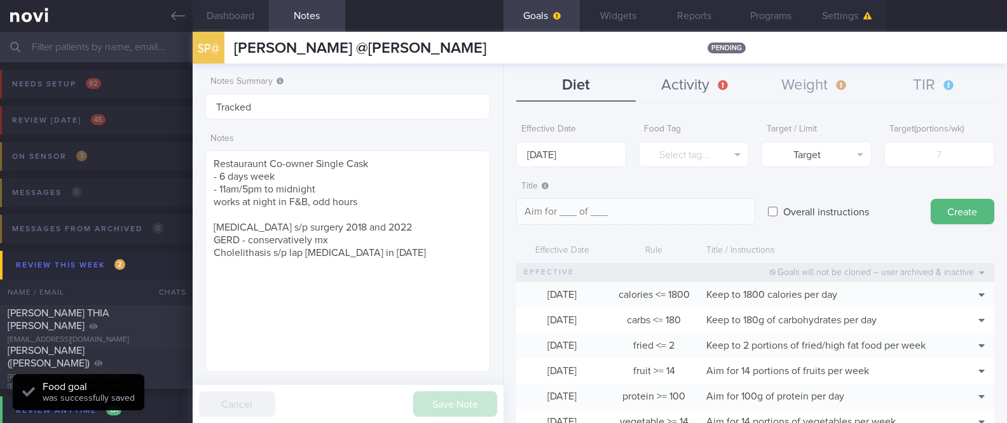
click at [686, 91] on button "Activity" at bounding box center [696, 86] width 120 height 32
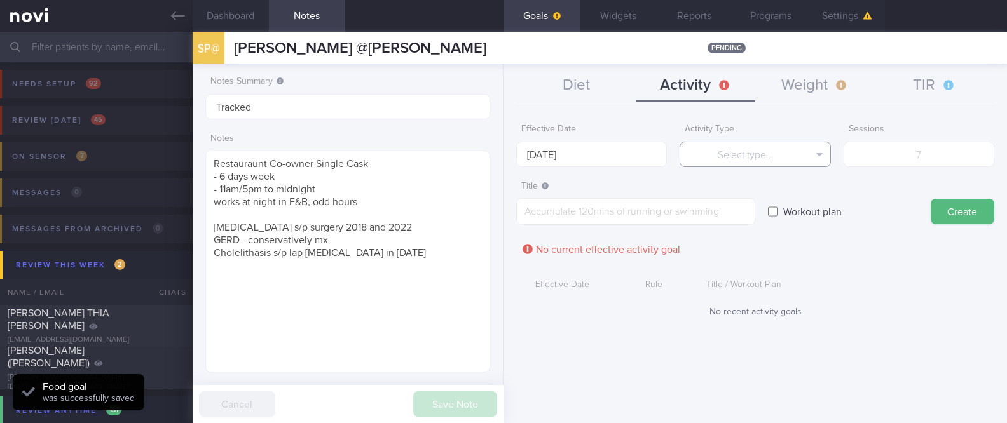
click at [748, 158] on button "Select type..." at bounding box center [755, 154] width 151 height 25
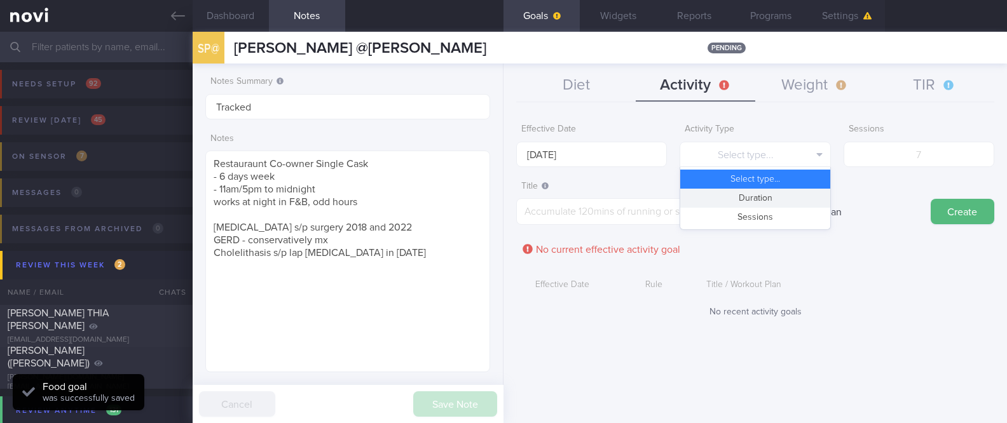
click at [758, 201] on button "Duration" at bounding box center [754, 198] width 149 height 19
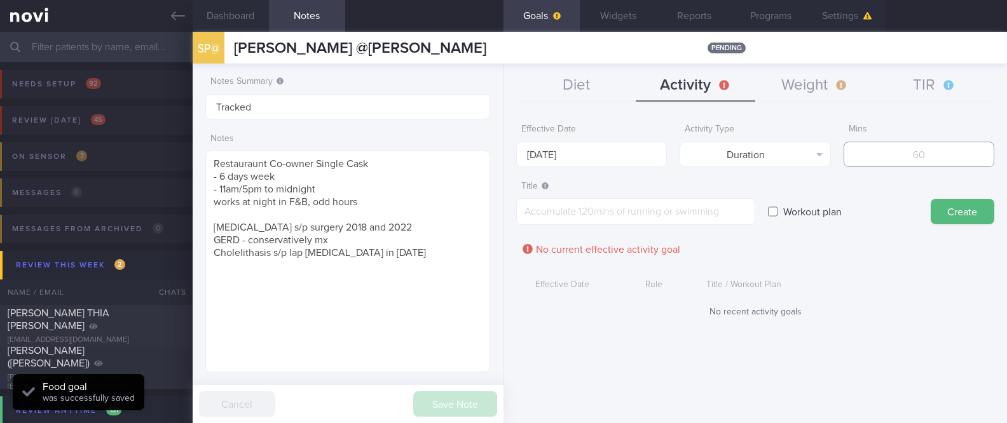
click at [890, 160] on input "number" at bounding box center [919, 154] width 151 height 25
type input "150"
click at [651, 204] on textarea at bounding box center [635, 211] width 239 height 27
paste textarea "Aim for 150 mins moderate intensity aerobic training per week (brisk walking, j…"
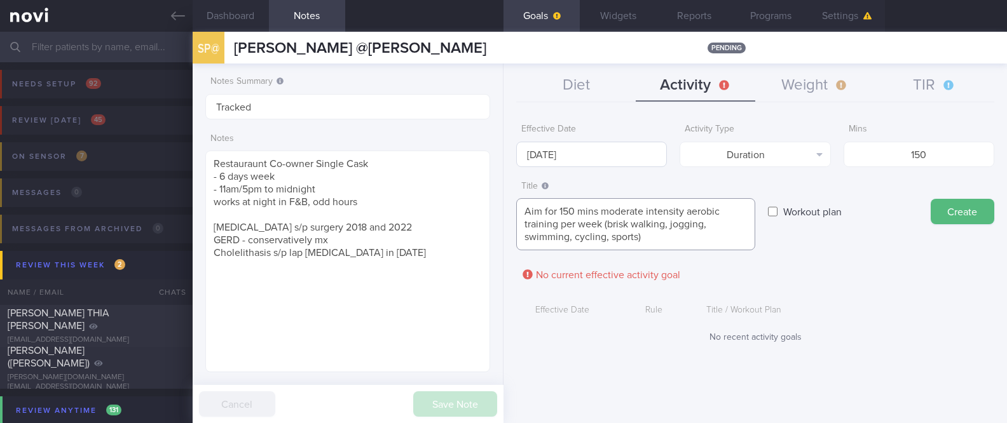
type textarea "Aim for 150 mins moderate intensity aerobic training per week (brisk walking, j…"
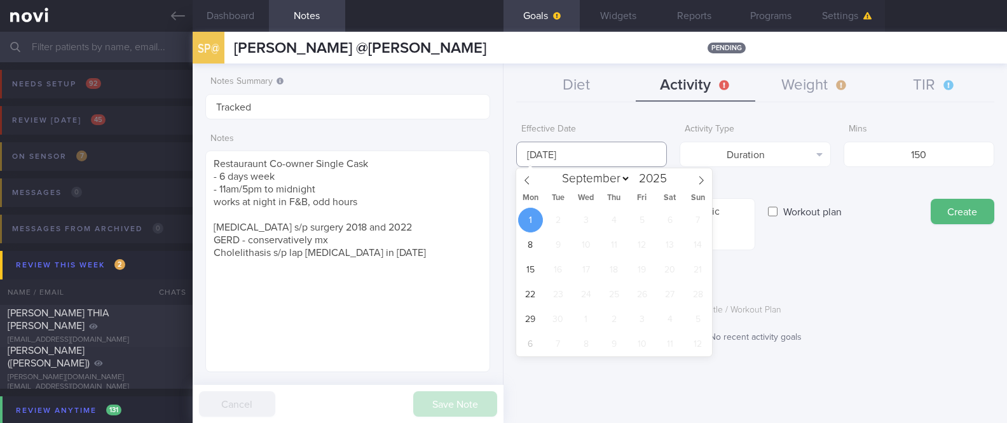
click at [601, 153] on input "[DATE]" at bounding box center [591, 154] width 151 height 25
click at [525, 181] on icon at bounding box center [527, 180] width 4 height 8
select select "7"
click at [528, 317] on span "25" at bounding box center [530, 319] width 25 height 25
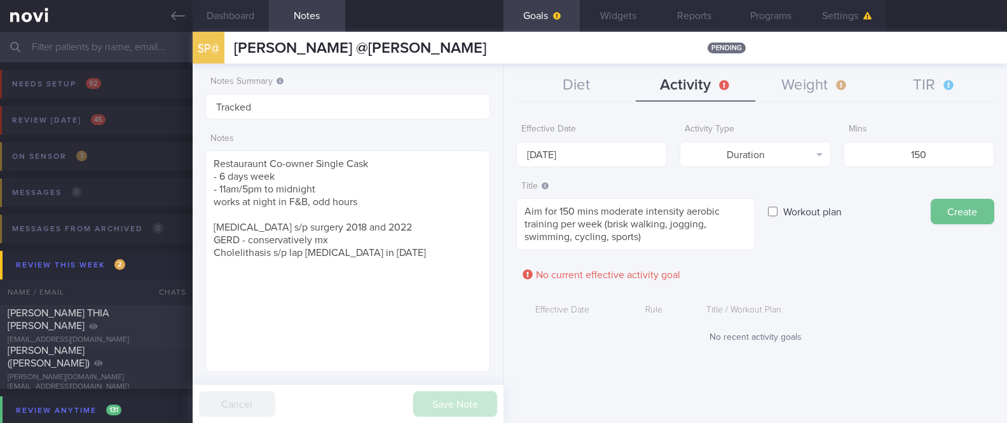
click at [968, 206] on button "Create" at bounding box center [963, 211] width 64 height 25
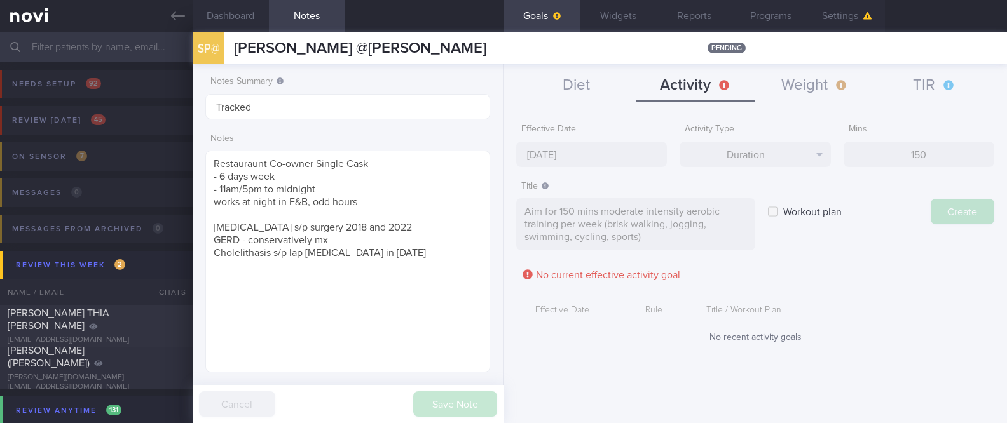
type input "[DATE]"
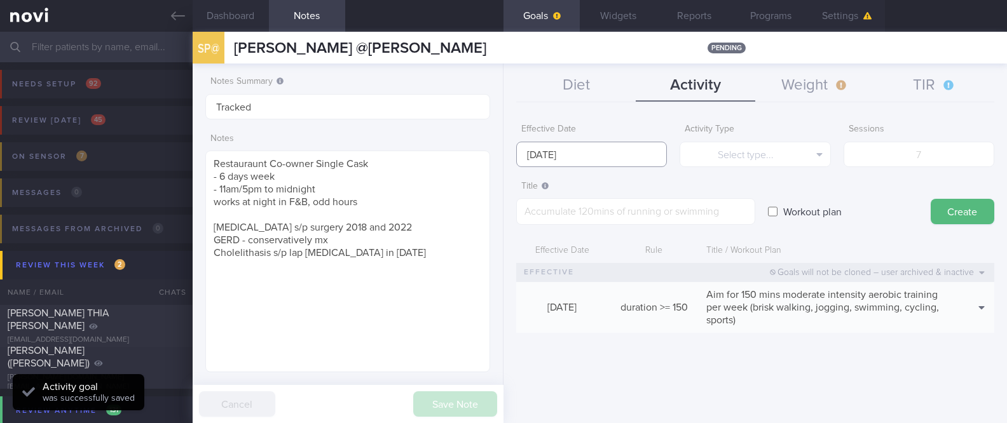
click at [598, 144] on input "[DATE]" at bounding box center [591, 154] width 151 height 25
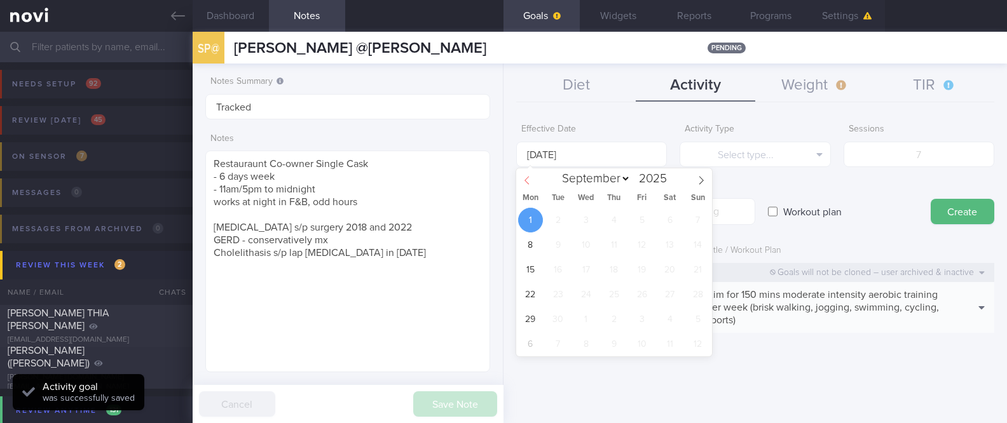
click at [519, 177] on span at bounding box center [527, 179] width 22 height 22
select select "7"
click at [521, 320] on span "25" at bounding box center [530, 319] width 25 height 25
type input "[DATE]"
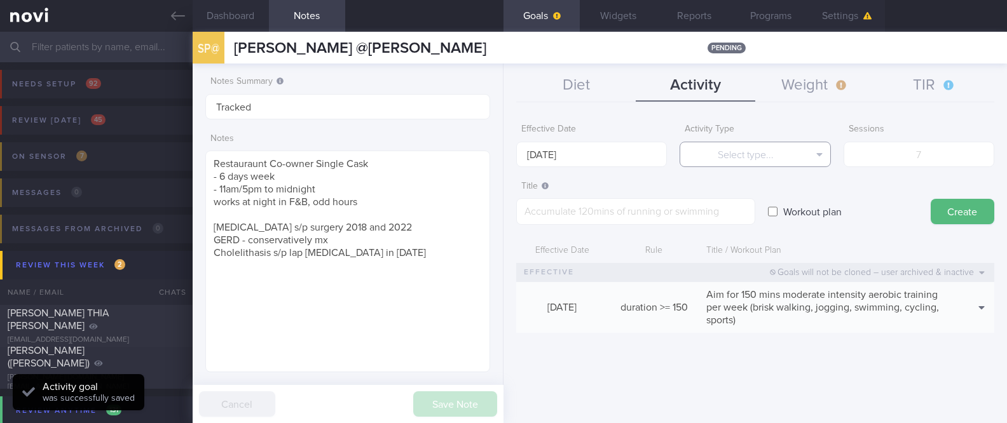
click at [748, 142] on button "Select type..." at bounding box center [755, 154] width 151 height 25
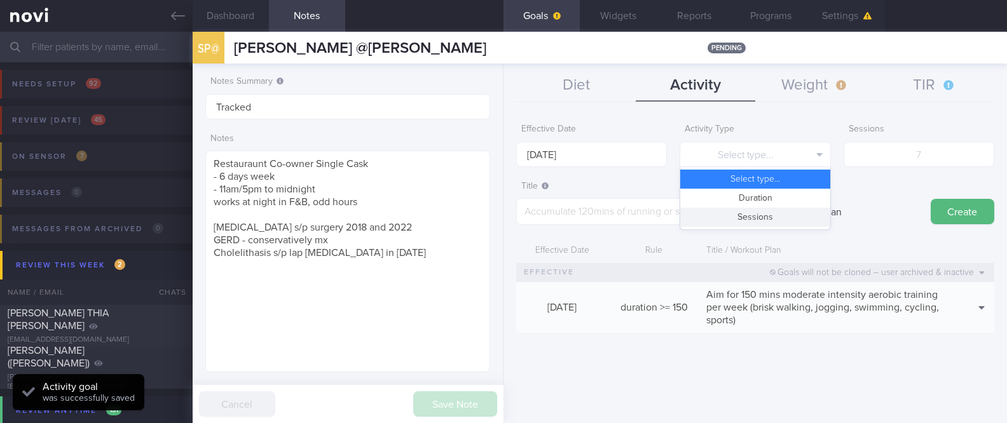
click at [758, 226] on button "Sessions" at bounding box center [754, 217] width 149 height 19
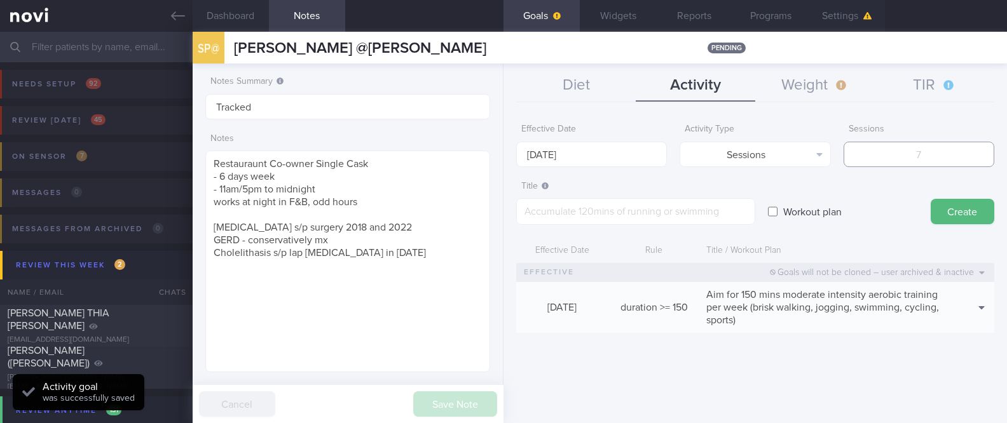
click at [911, 160] on input "number" at bounding box center [919, 154] width 151 height 25
type input "2"
click at [659, 204] on textarea at bounding box center [635, 211] width 239 height 27
click at [596, 210] on textarea at bounding box center [635, 211] width 239 height 27
paste textarea "*Upper Body* - Exercise 1: [Lat Pull-down]([URL][DOMAIN_NAME]) | 10-12 reps, 60…"
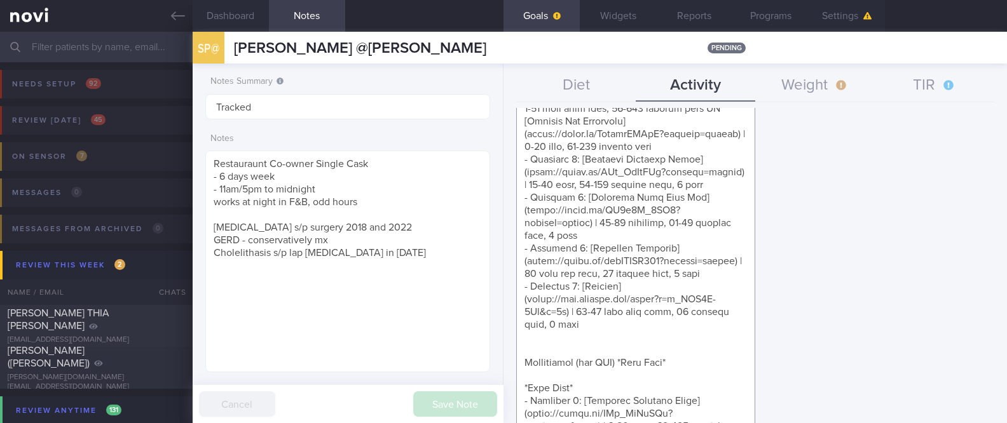
drag, startPoint x: 678, startPoint y: 217, endPoint x: 657, endPoint y: 219, distance: 20.4
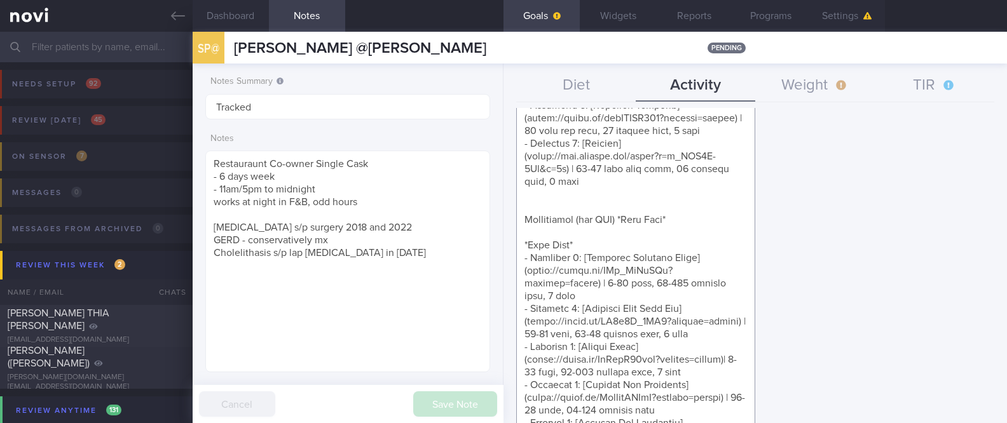
scroll to position [1163, 0]
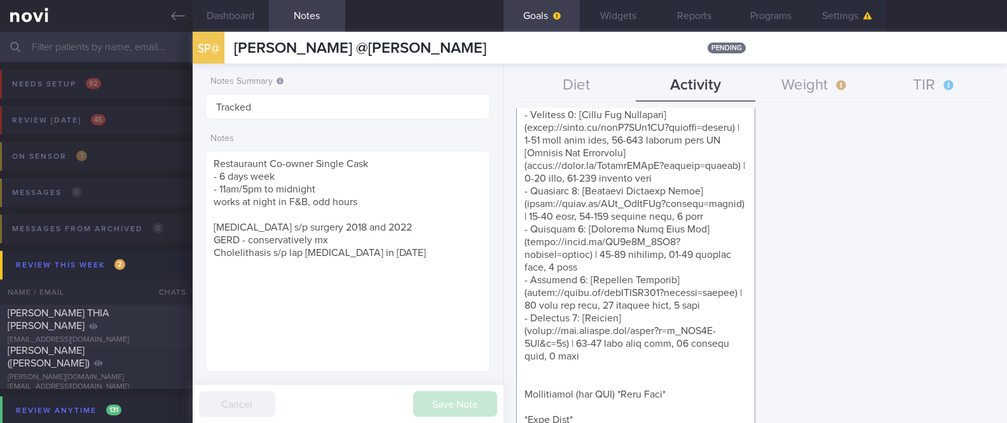
scroll to position [945, 0]
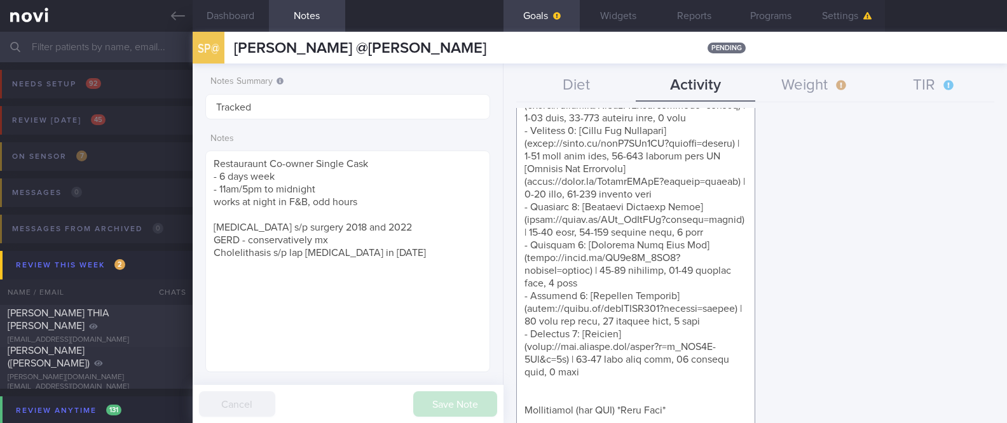
drag, startPoint x: 684, startPoint y: 330, endPoint x: 527, endPoint y: 132, distance: 252.5
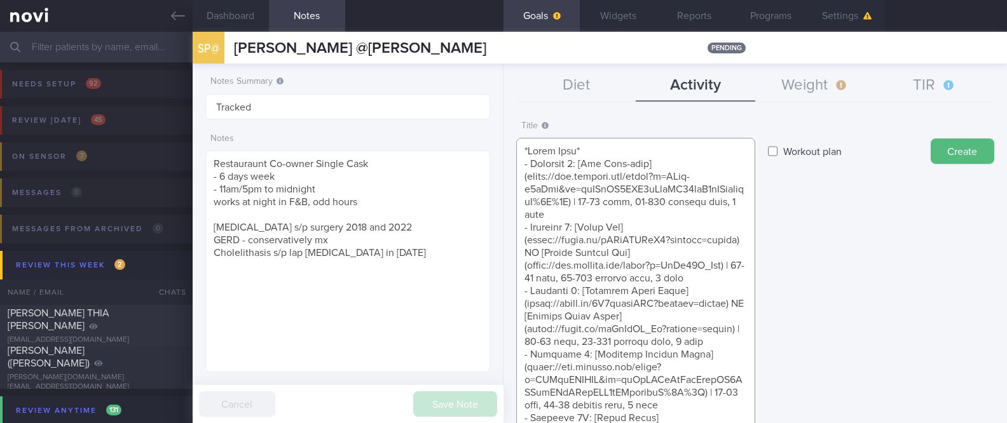
scroll to position [0, 0]
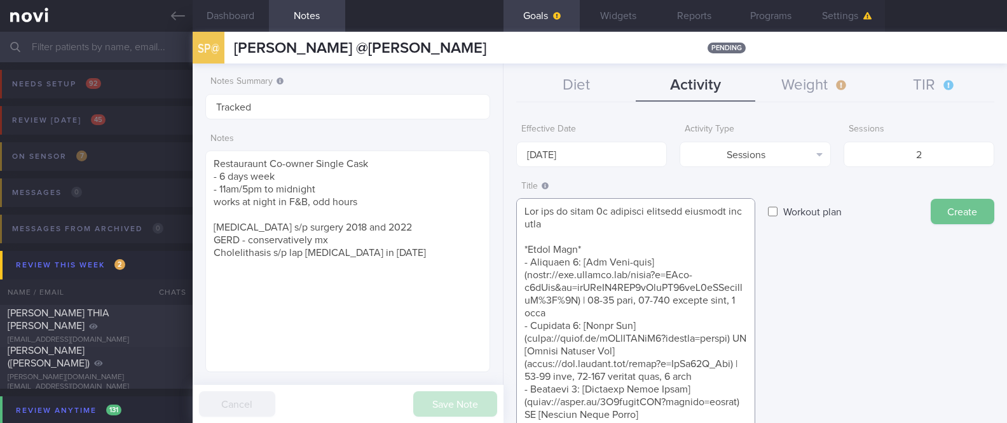
type textarea "Aim for at least 2x strength training sessions per week *Upper Body* - Exercise…"
click at [966, 224] on button "Create" at bounding box center [963, 211] width 64 height 25
type input "[DATE]"
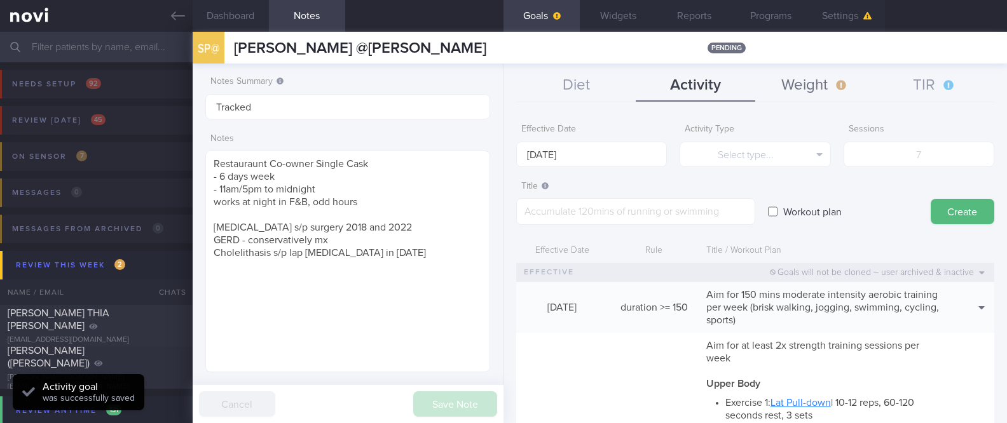
click at [857, 92] on button "Weight" at bounding box center [815, 86] width 120 height 32
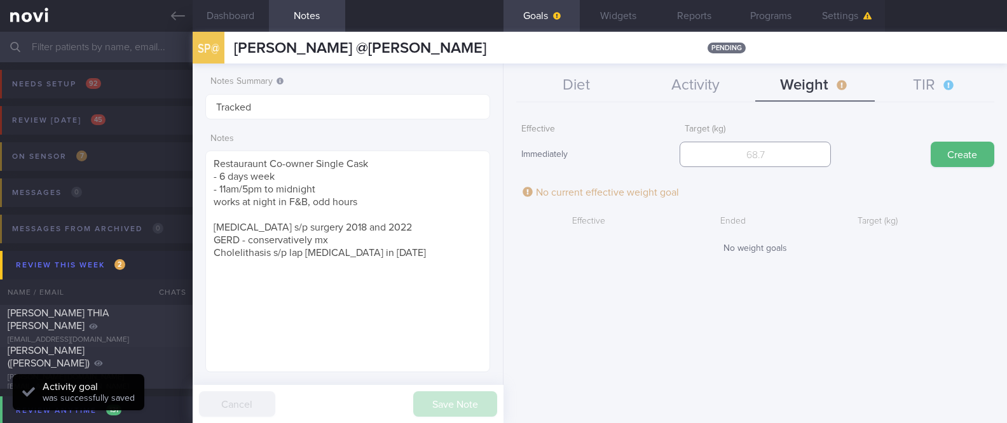
click at [764, 154] on input "number" at bounding box center [755, 154] width 151 height 25
click at [760, 165] on input "number" at bounding box center [755, 154] width 151 height 25
click at [761, 155] on input "number" at bounding box center [755, 154] width 151 height 25
type input "0"
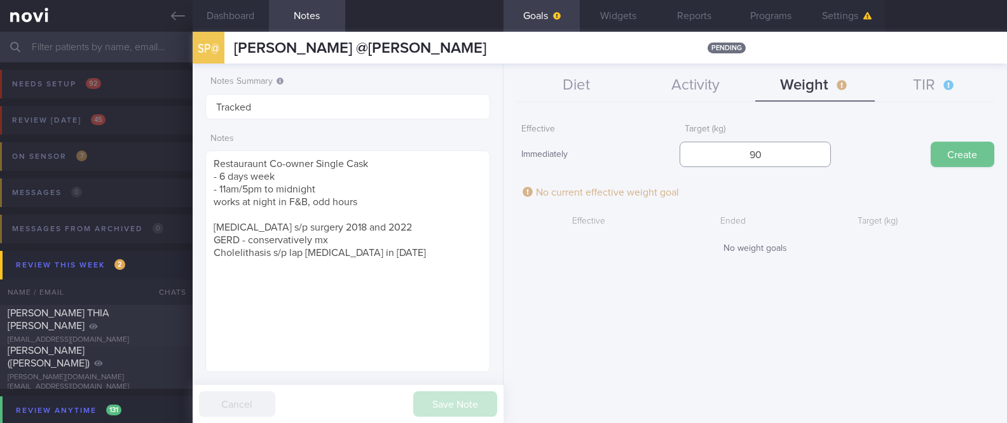
type input "90"
drag, startPoint x: 975, startPoint y: 156, endPoint x: 968, endPoint y: 149, distance: 9.9
click at [975, 158] on button "Create" at bounding box center [963, 154] width 64 height 25
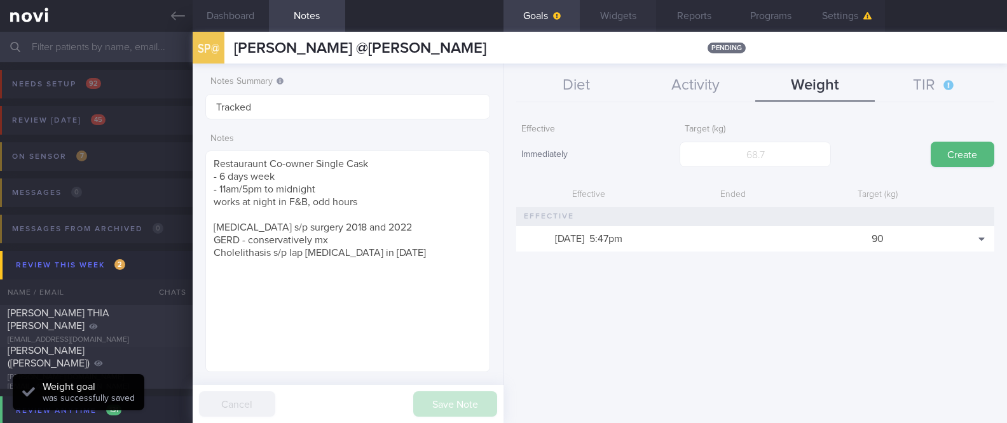
click at [632, 13] on button "Widgets" at bounding box center [618, 16] width 76 height 32
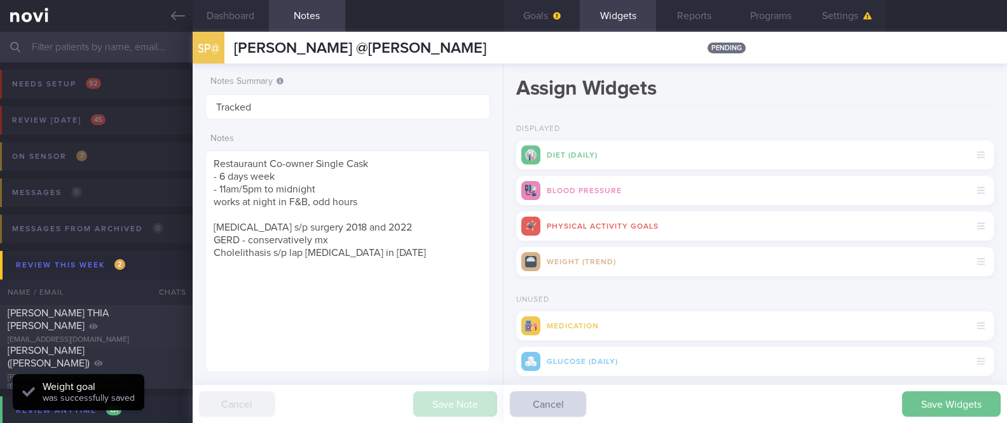
click at [941, 409] on button "Save Widgets" at bounding box center [951, 404] width 99 height 25
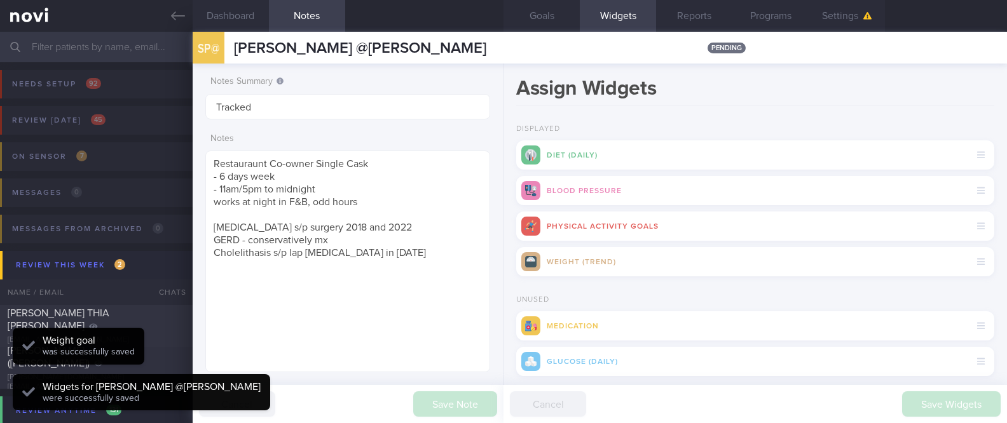
scroll to position [124, 249]
click at [861, 13] on button "Settings" at bounding box center [847, 16] width 76 height 32
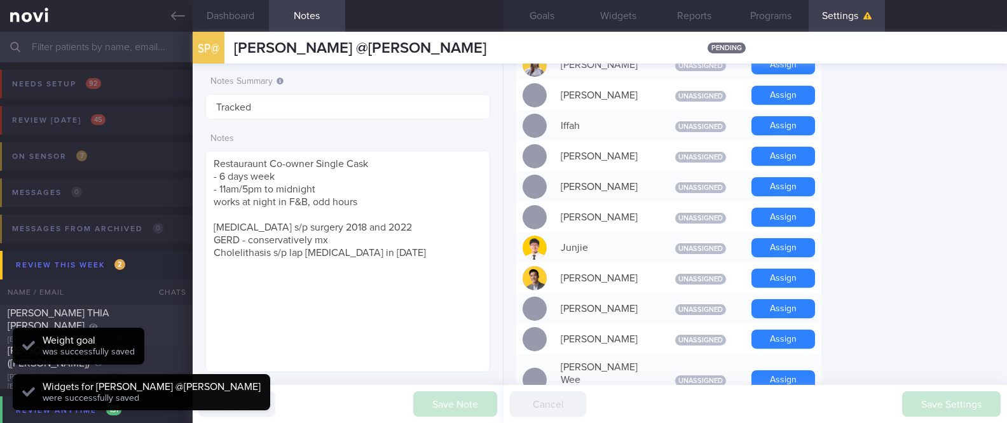
scroll to position [593, 0]
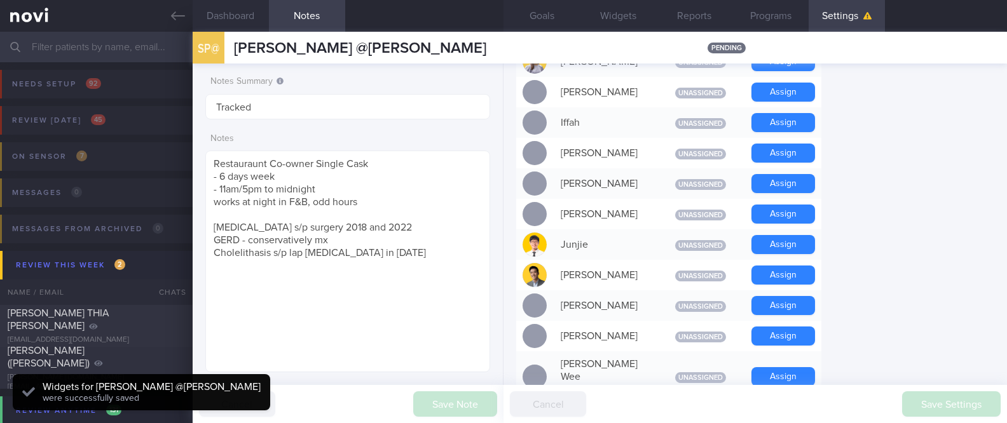
click at [792, 179] on button "Assign" at bounding box center [784, 183] width 64 height 19
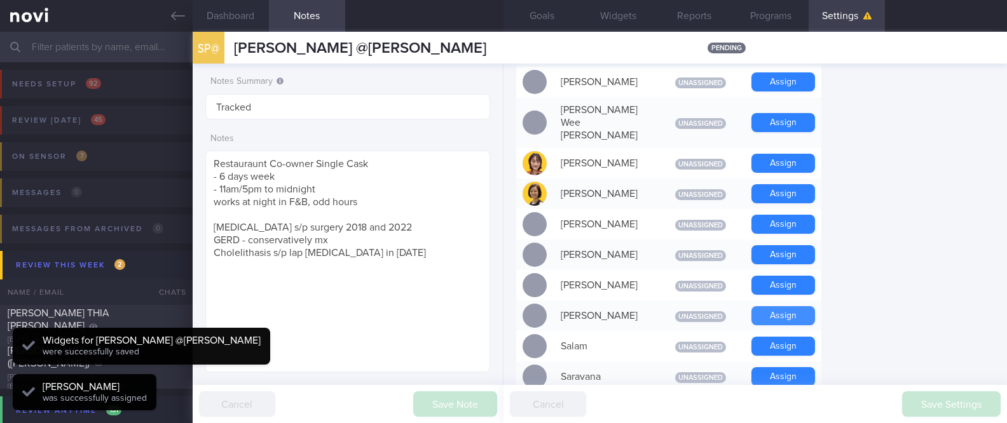
scroll to position [1094, 0]
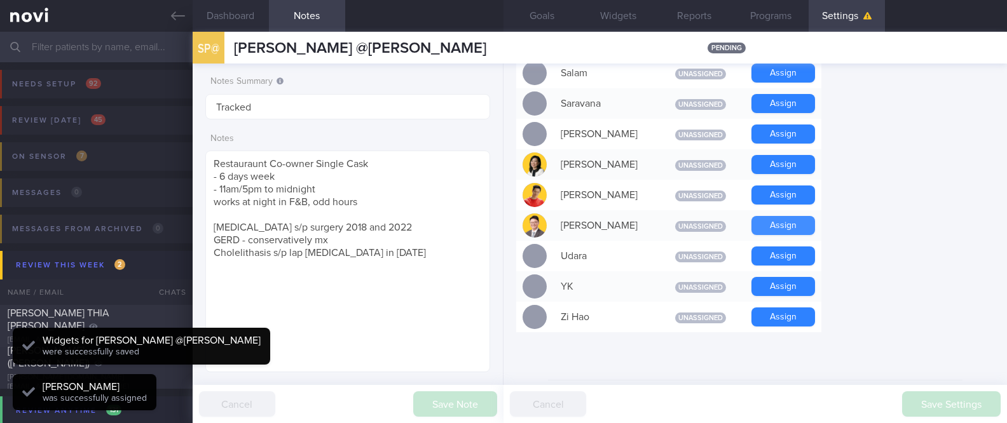
click at [787, 216] on button "Assign" at bounding box center [784, 225] width 64 height 19
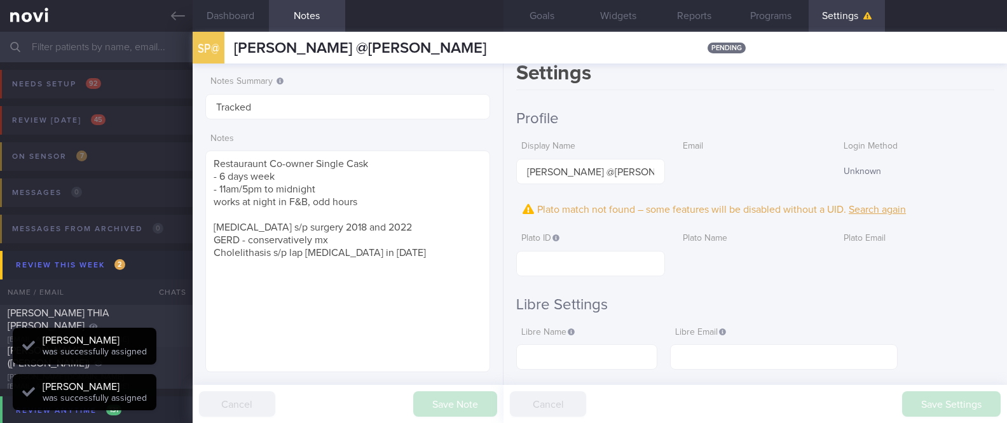
scroll to position [0, 0]
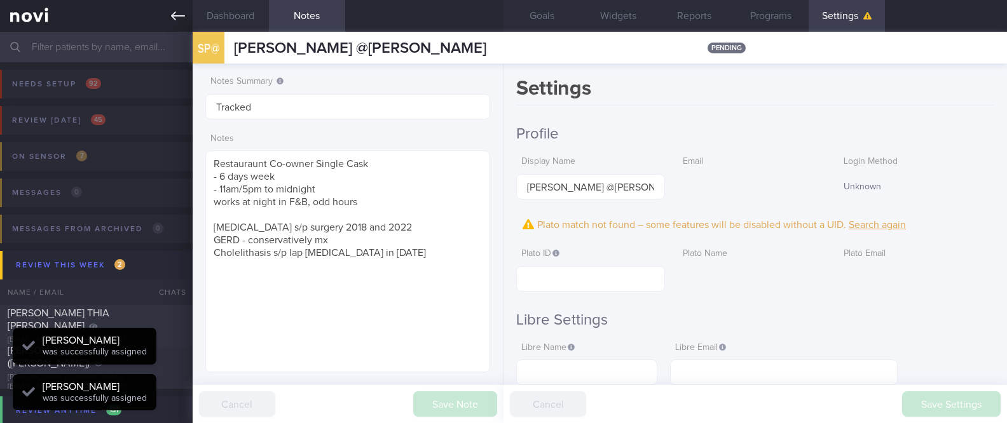
click at [174, 18] on icon at bounding box center [178, 15] width 14 height 9
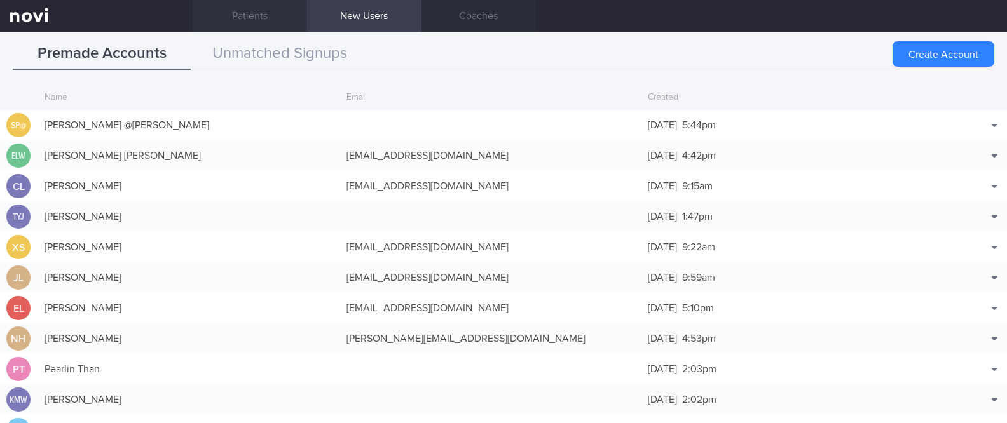
click at [251, 15] on link "Patients" at bounding box center [250, 16] width 114 height 32
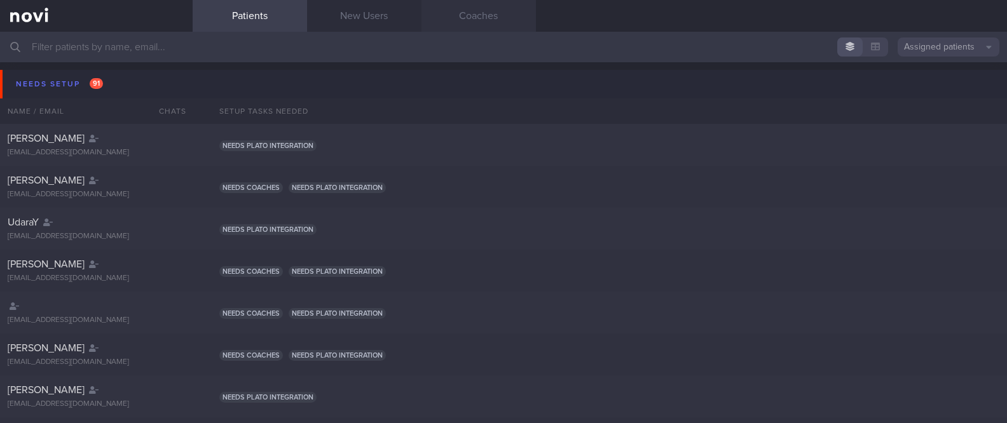
click at [486, 17] on link "Coaches" at bounding box center [479, 16] width 114 height 32
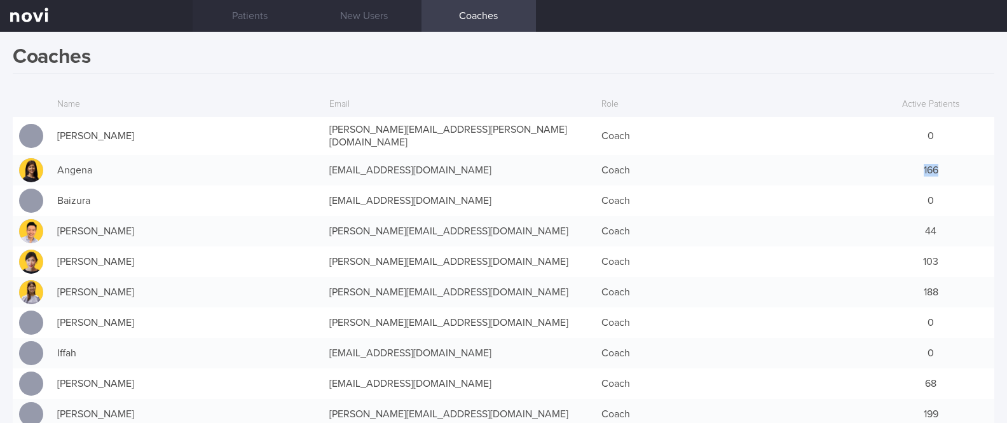
drag, startPoint x: 938, startPoint y: 167, endPoint x: 872, endPoint y: 165, distance: 66.8
click at [872, 165] on div "166" at bounding box center [930, 170] width 127 height 25
drag, startPoint x: 936, startPoint y: 277, endPoint x: 875, endPoint y: 277, distance: 61.0
click at [875, 280] on div "188" at bounding box center [930, 292] width 127 height 25
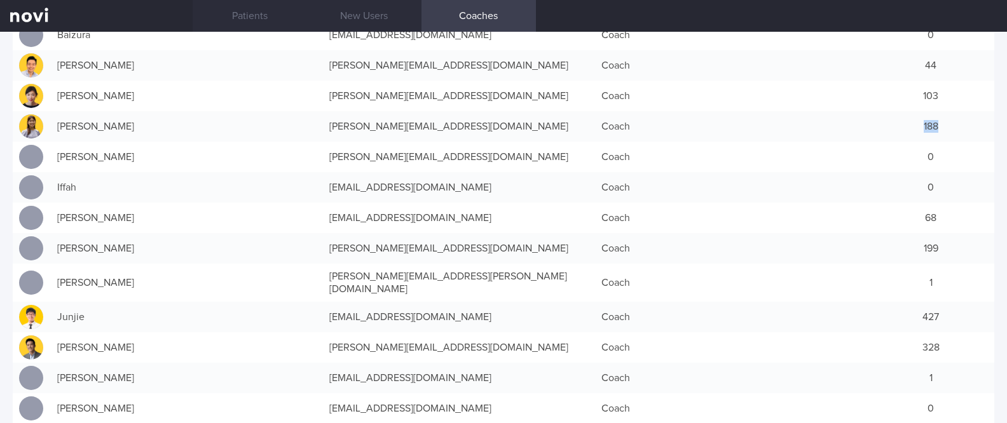
scroll to position [169, 0]
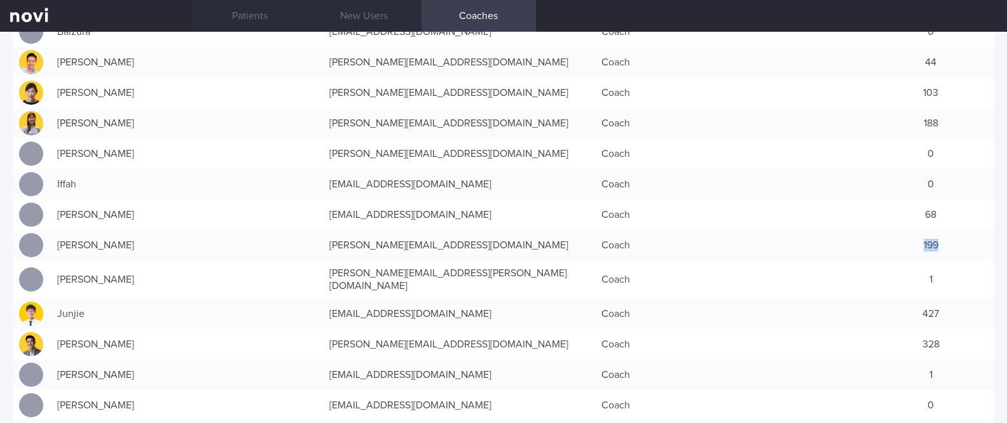
drag, startPoint x: 934, startPoint y: 242, endPoint x: 877, endPoint y: 238, distance: 57.4
click at [877, 238] on div "199" at bounding box center [930, 245] width 127 height 25
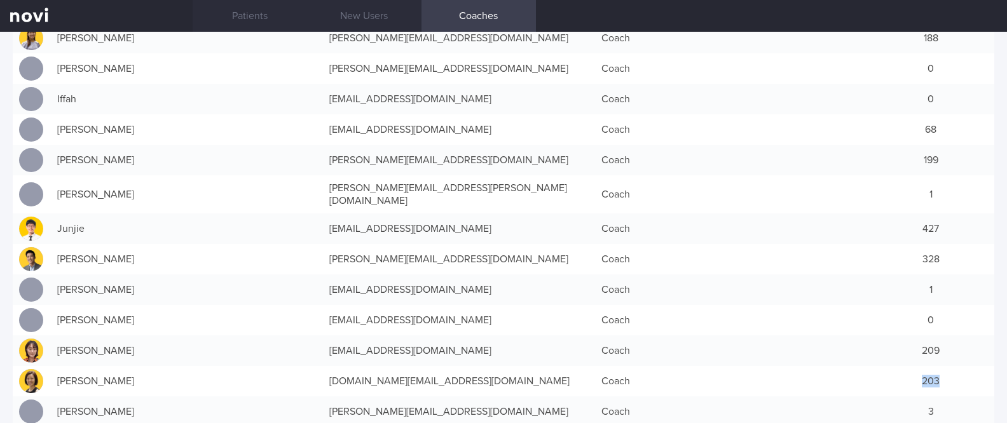
drag, startPoint x: 902, startPoint y: 359, endPoint x: 932, endPoint y: 364, distance: 29.7
click at [933, 369] on div "203" at bounding box center [930, 381] width 127 height 25
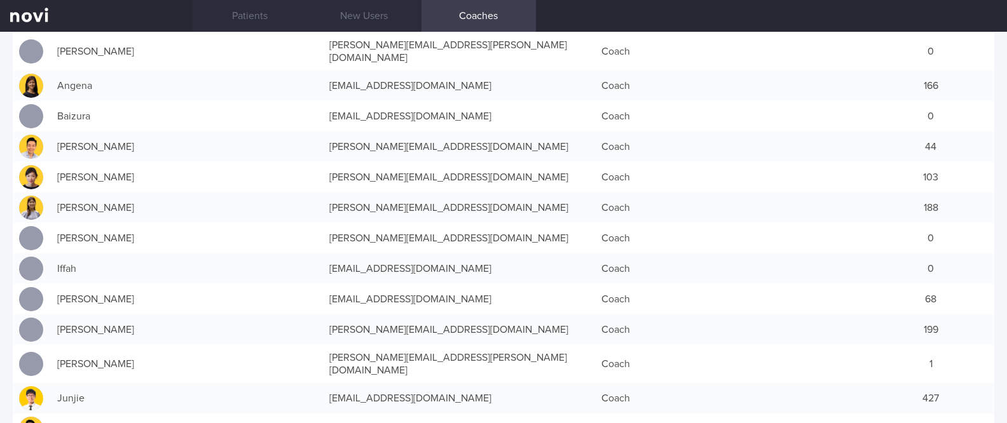
scroll to position [0, 0]
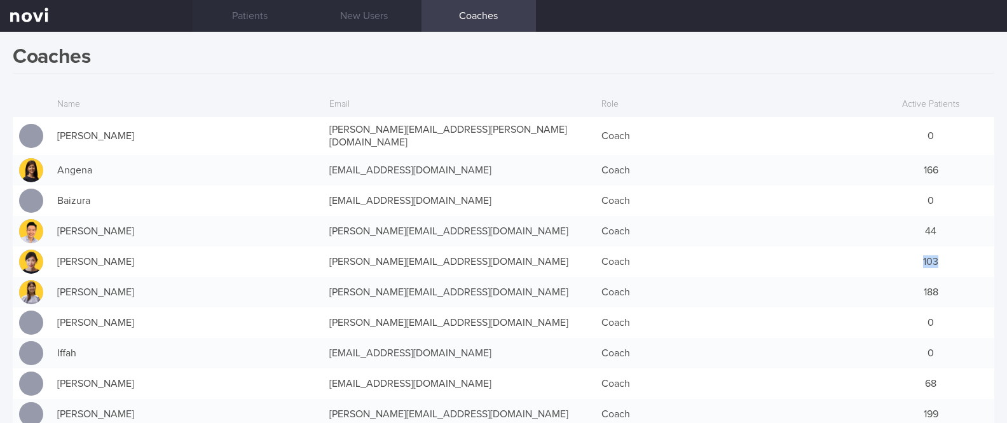
drag, startPoint x: 904, startPoint y: 251, endPoint x: 925, endPoint y: 251, distance: 21.6
click at [925, 251] on div "103" at bounding box center [930, 261] width 127 height 25
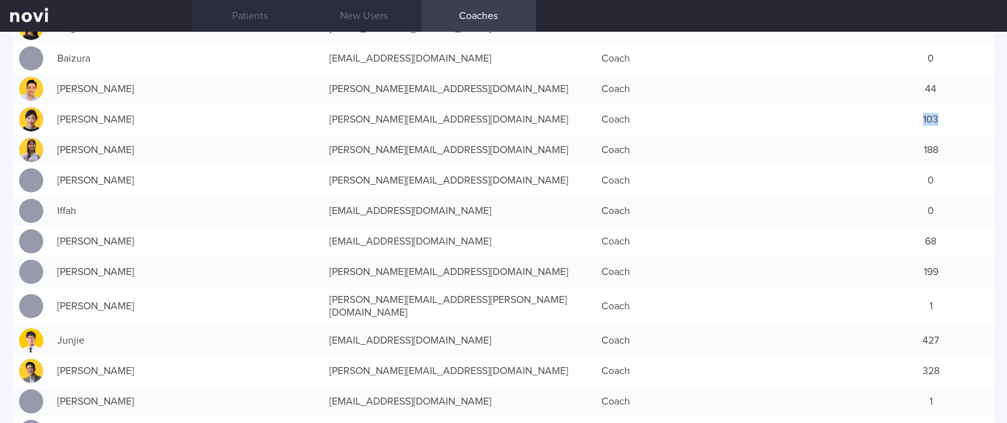
scroll to position [509, 0]
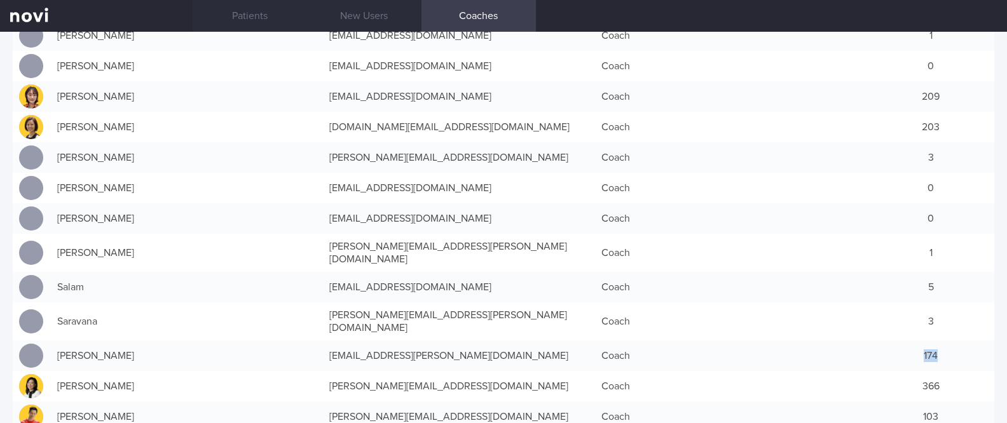
drag, startPoint x: 923, startPoint y: 319, endPoint x: 950, endPoint y: 319, distance: 26.7
click at [949, 343] on div "174" at bounding box center [930, 355] width 127 height 25
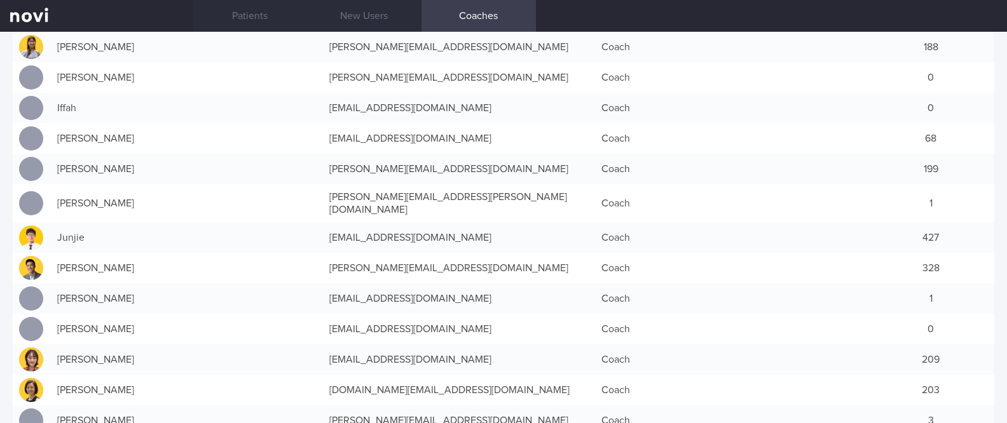
scroll to position [85, 0]
